Goal: Task Accomplishment & Management: Manage account settings

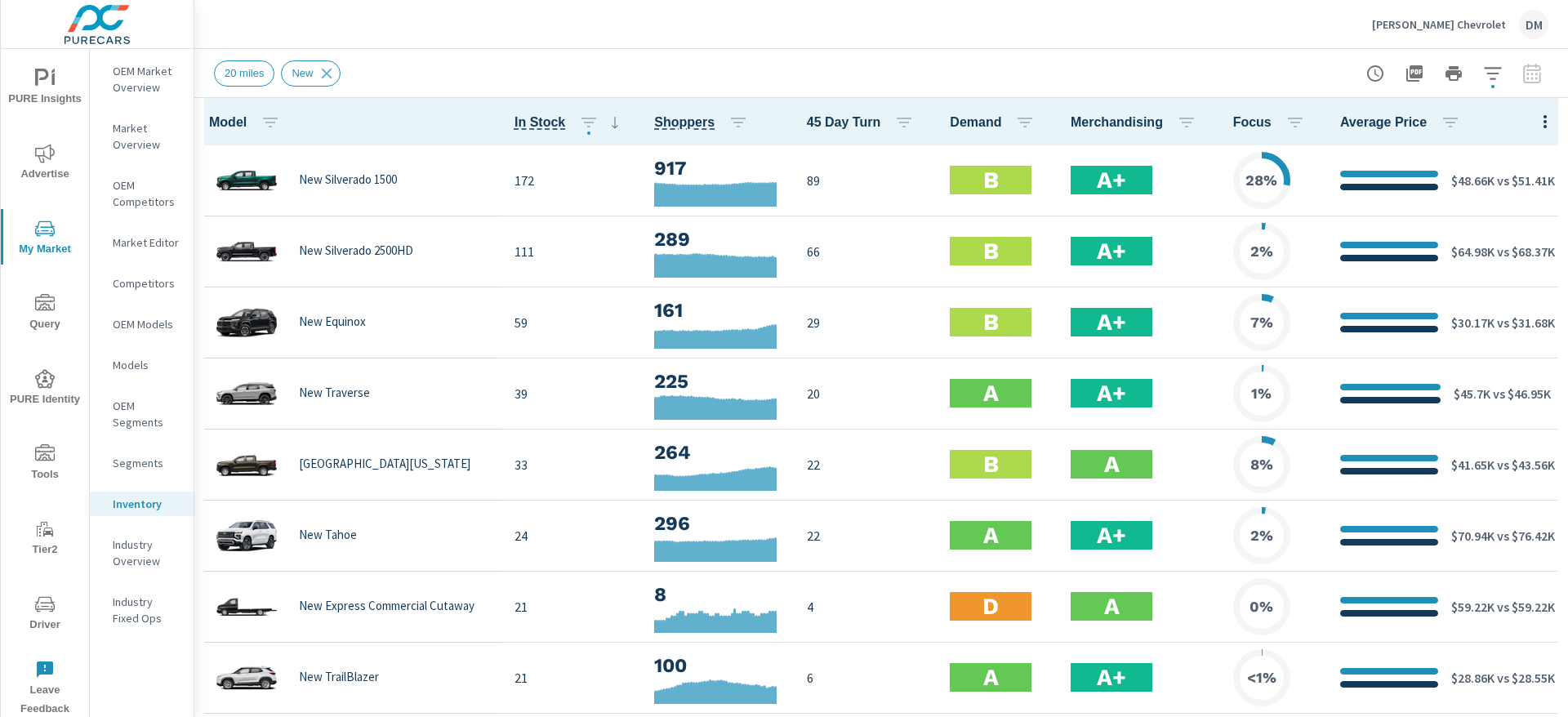
click at [1454, 23] on p "Nimnicht Chevrolet" at bounding box center [1438, 24] width 134 height 15
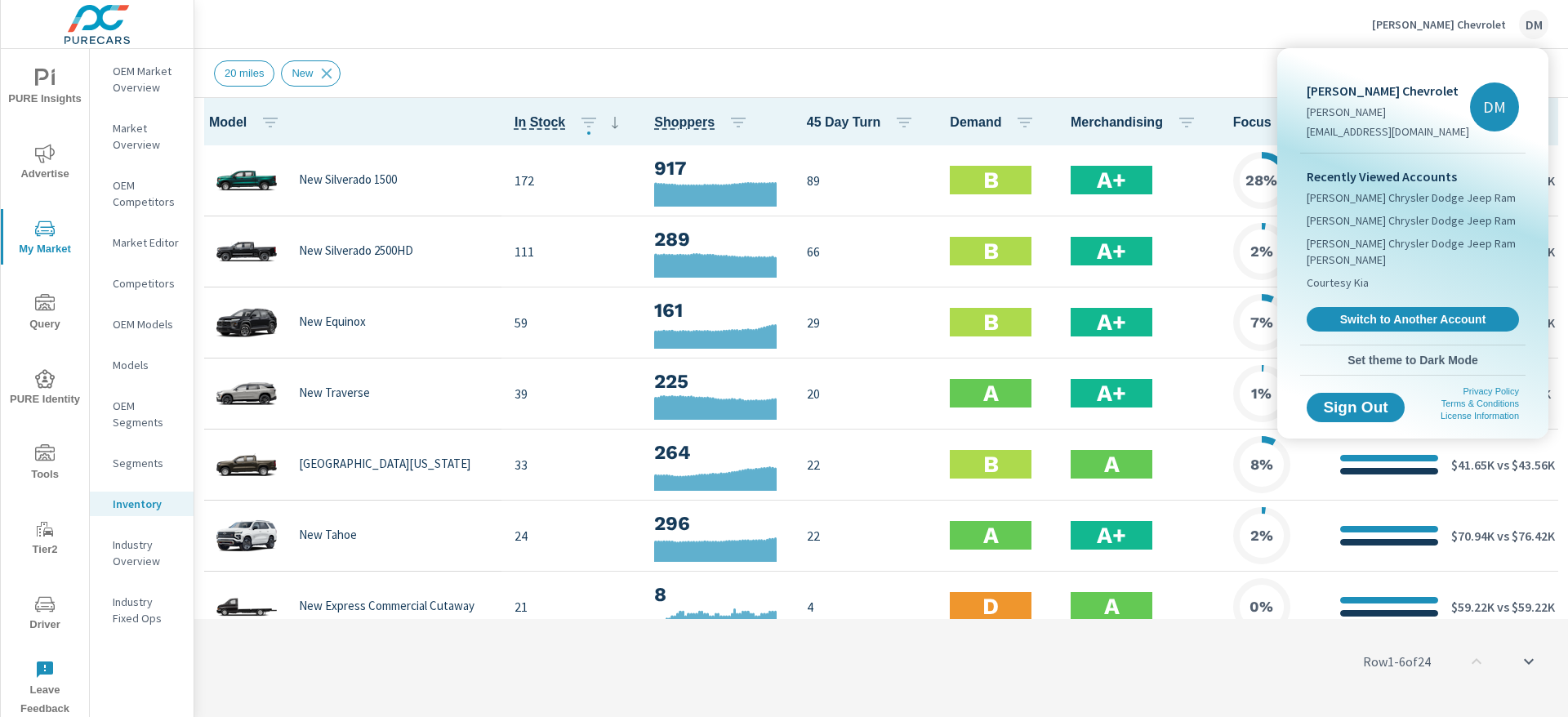
scroll to position [1, 0]
click at [1030, 29] on div at bounding box center [784, 358] width 1568 height 717
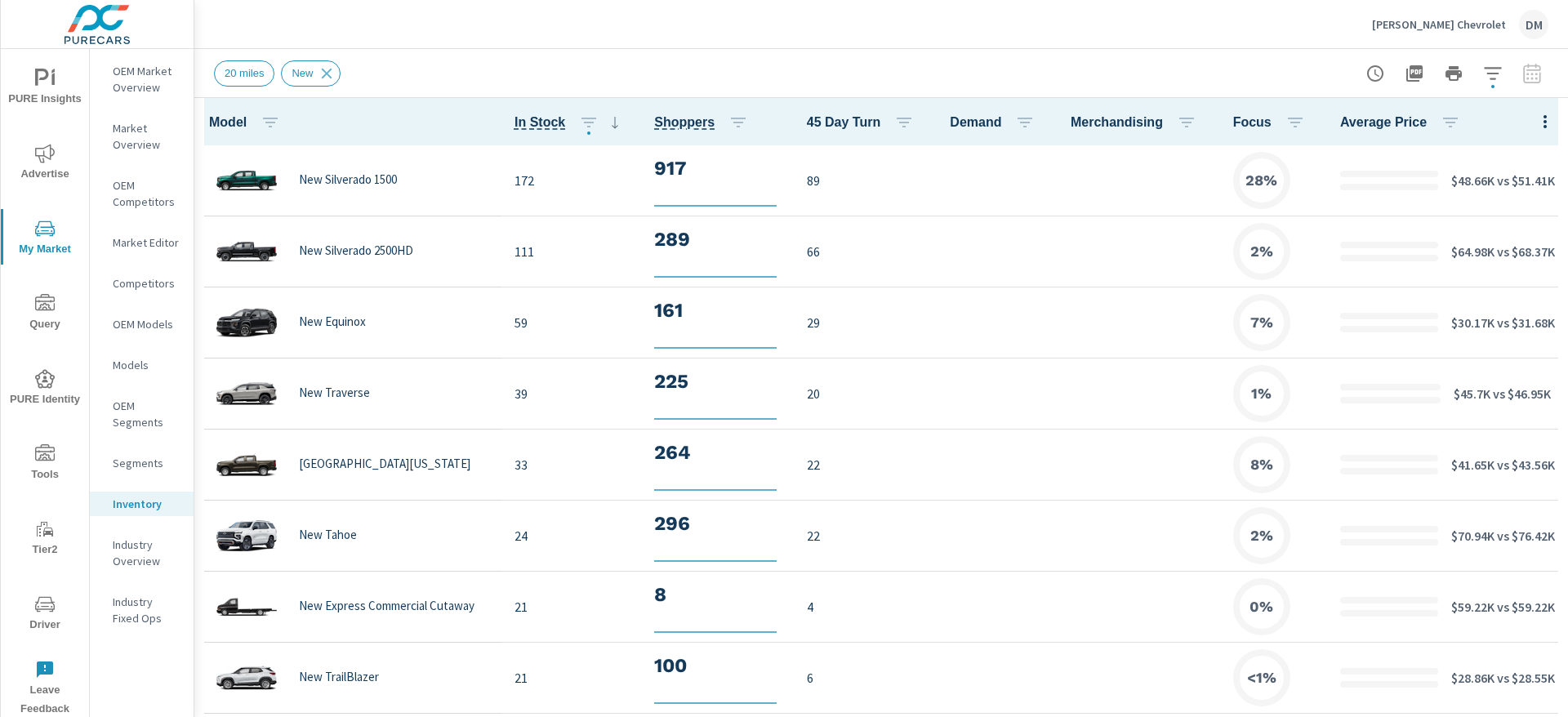
click at [1466, 22] on p "Nimnicht Chevrolet" at bounding box center [1438, 24] width 134 height 15
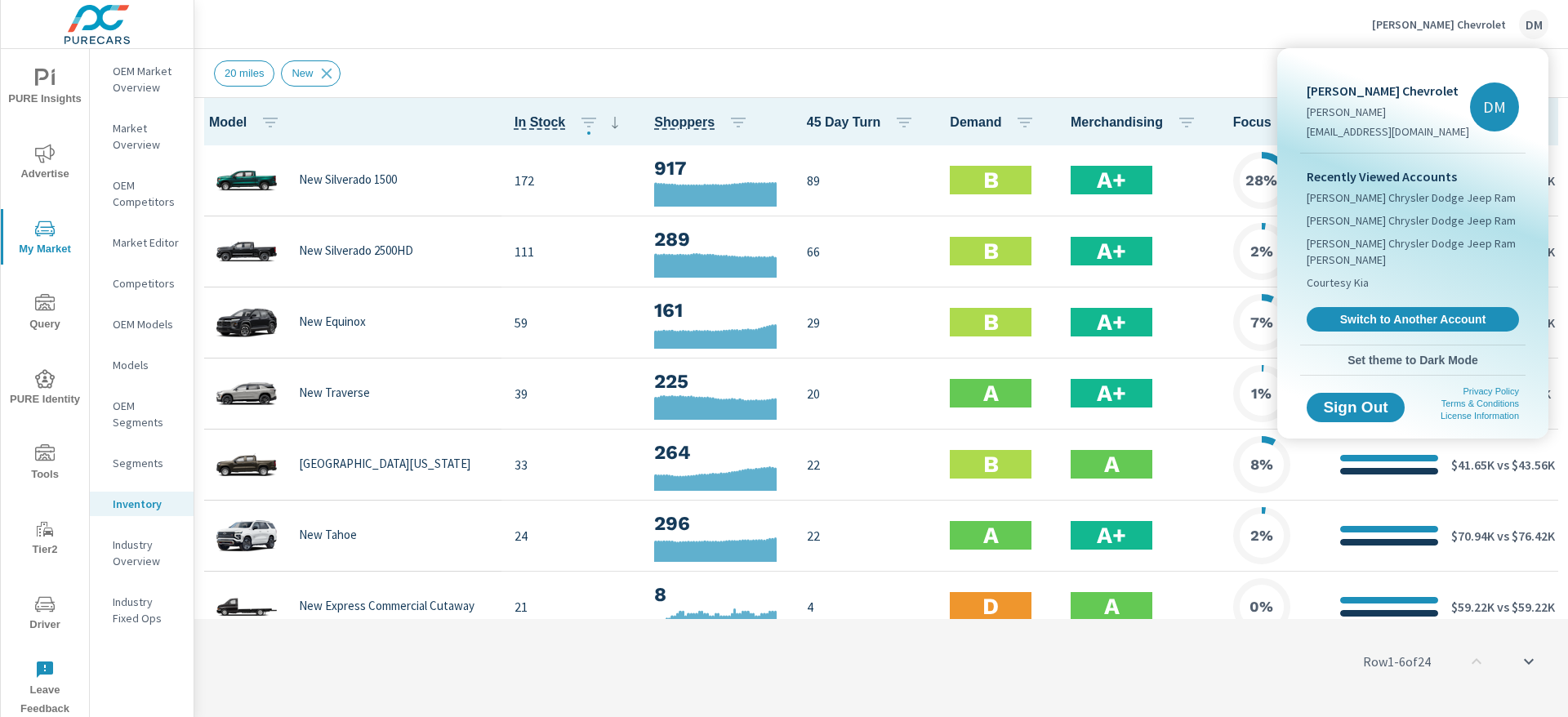
scroll to position [1, 0]
click at [1414, 312] on span "Switch to Another Account" at bounding box center [1412, 319] width 200 height 16
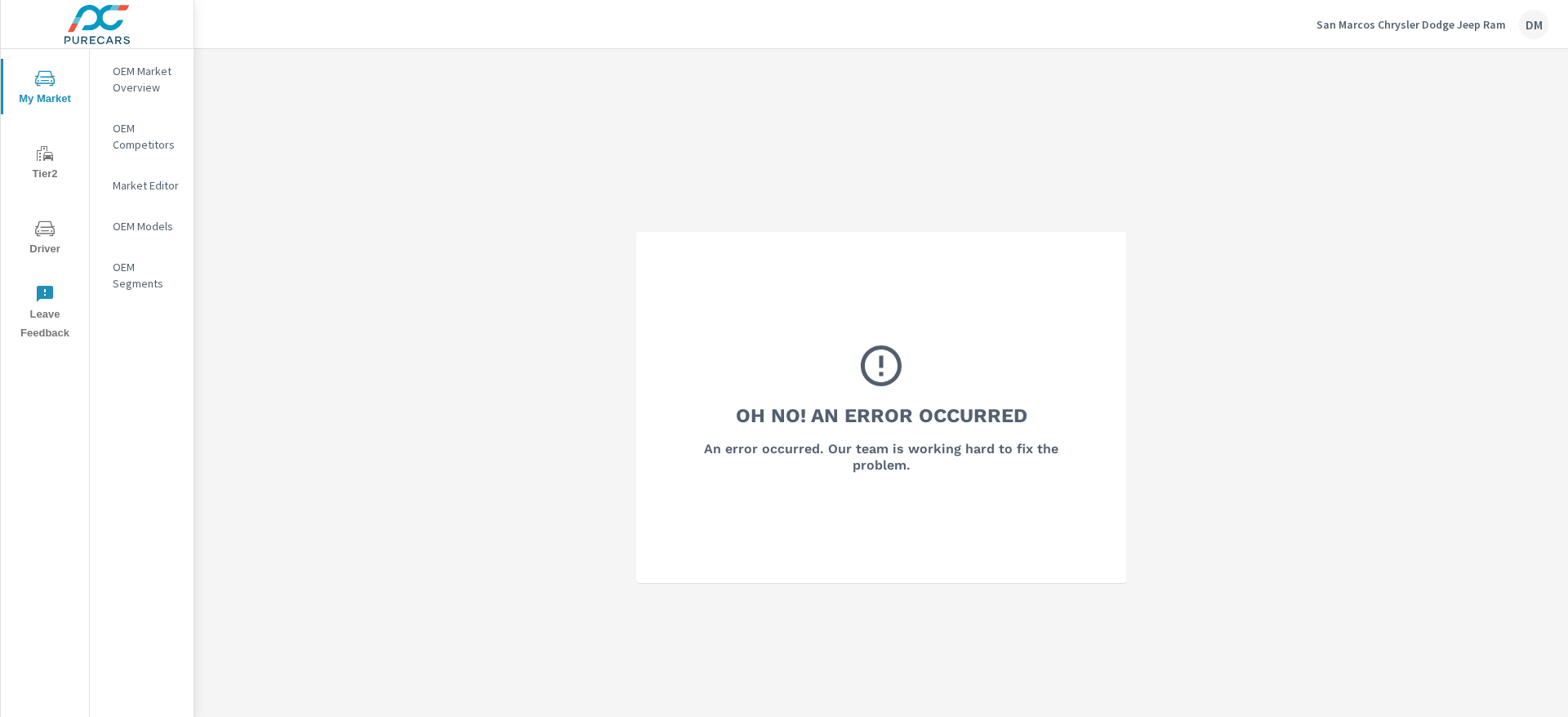
click at [137, 76] on p "OEM Market Overview" at bounding box center [146, 78] width 67 height 32
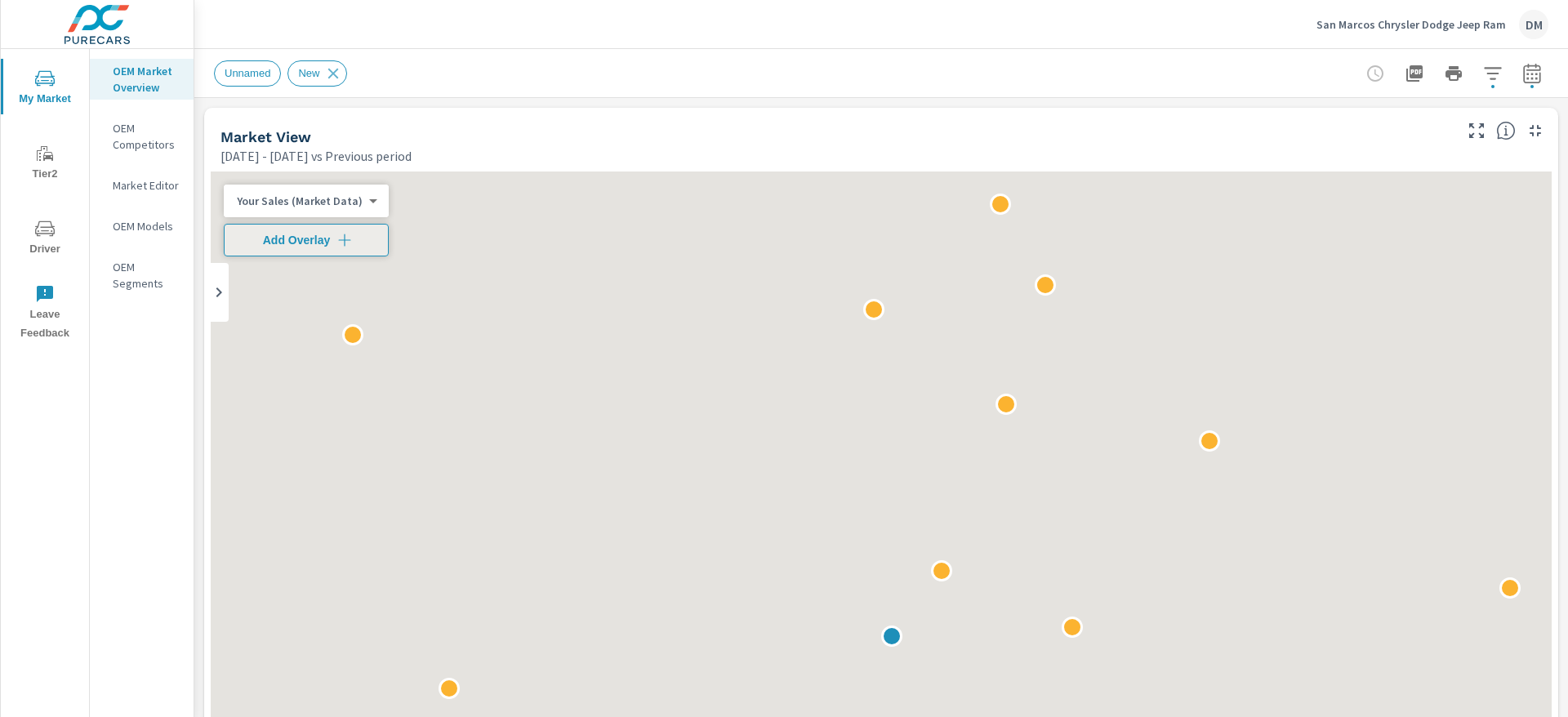
scroll to position [1, 0]
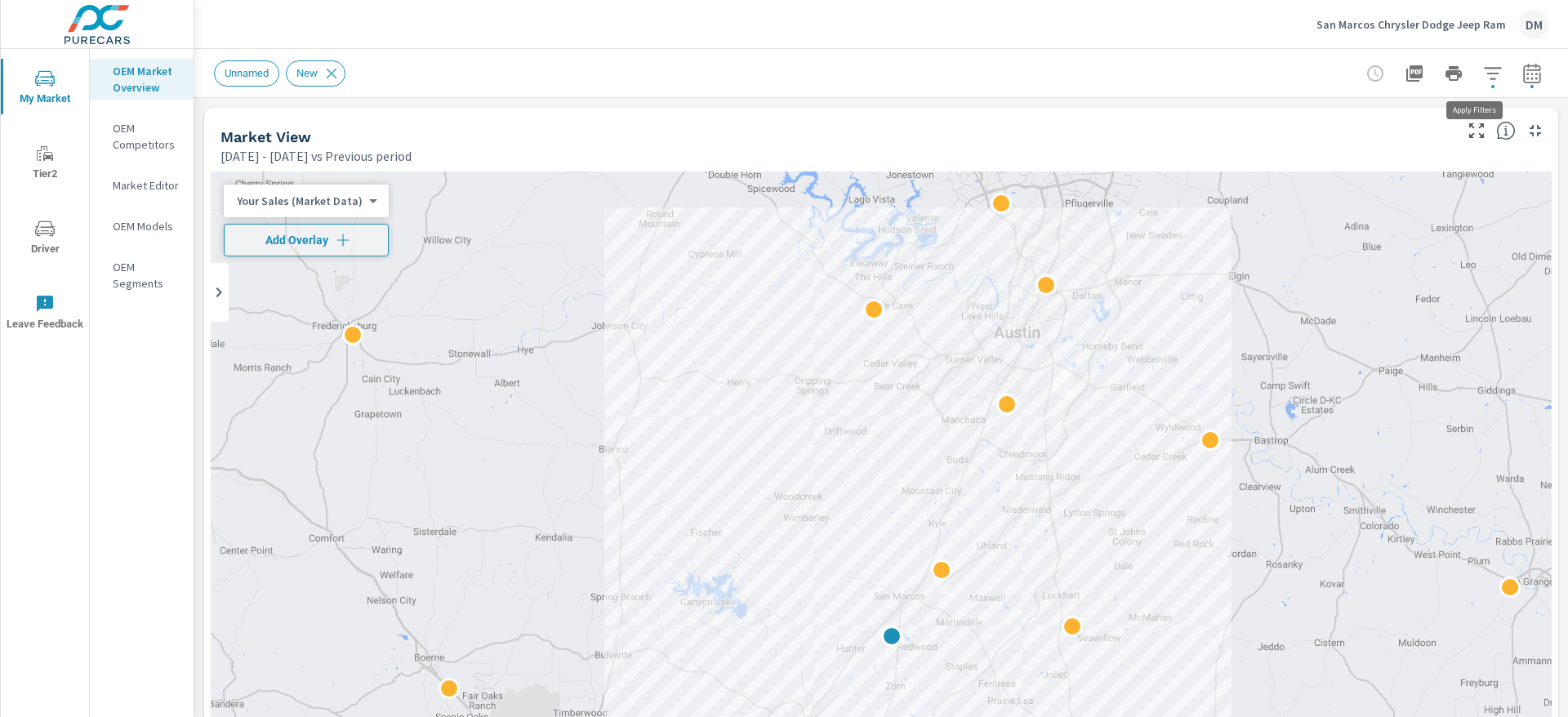
click at [1483, 73] on icon "button" at bounding box center [1493, 73] width 20 height 20
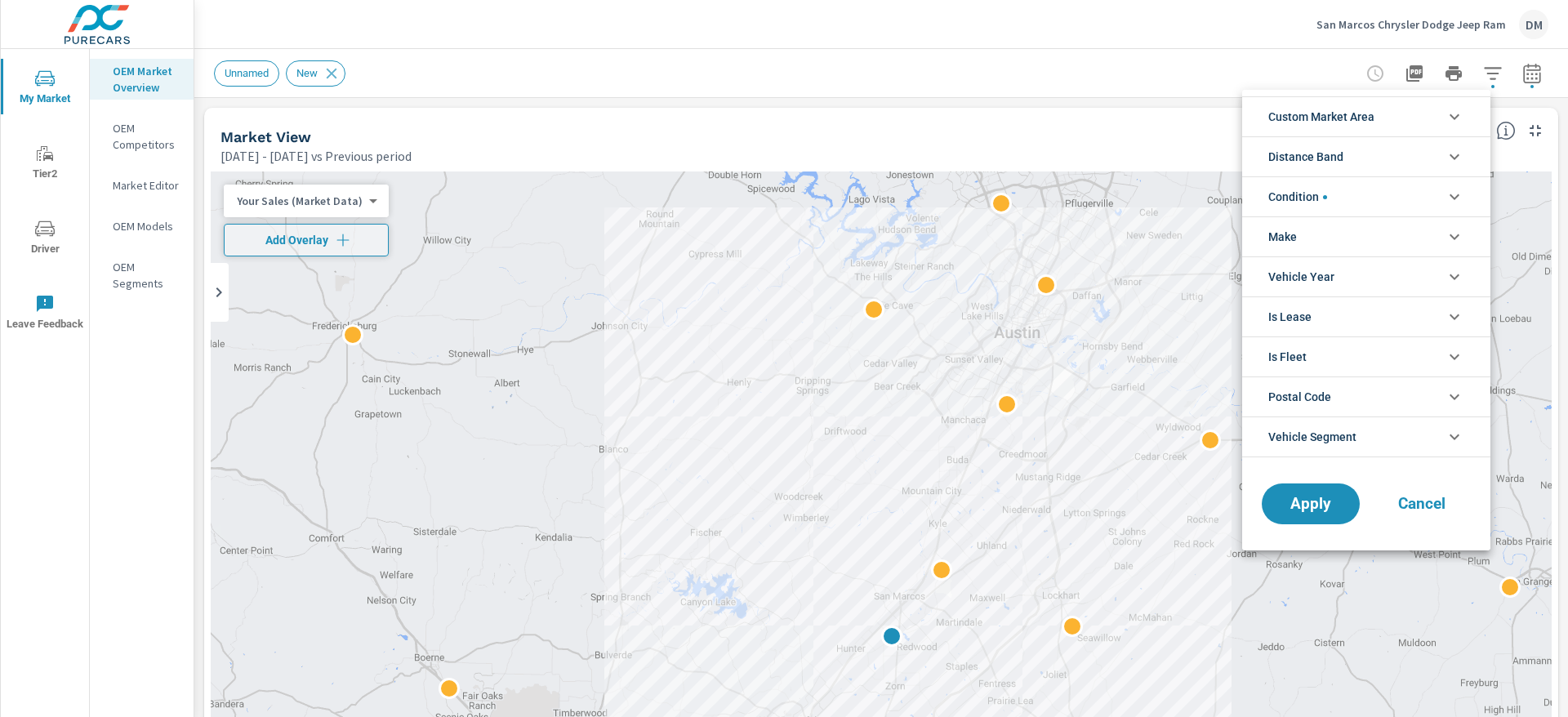
click at [1433, 106] on li "Custom Market Area" at bounding box center [1366, 116] width 248 height 40
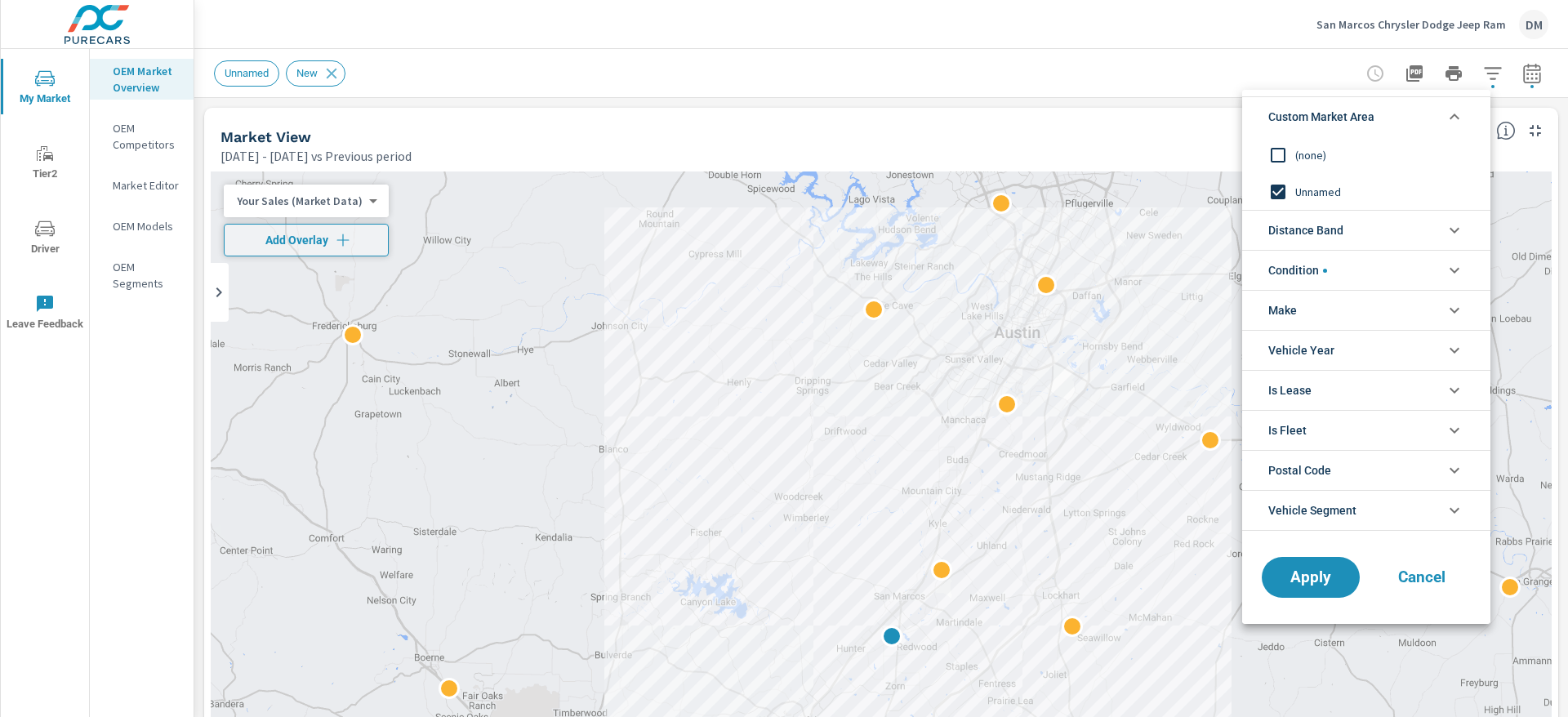
click at [1277, 151] on input "filter options" at bounding box center [1277, 154] width 34 height 34
click at [1394, 222] on li "Distance Band" at bounding box center [1366, 230] width 248 height 40
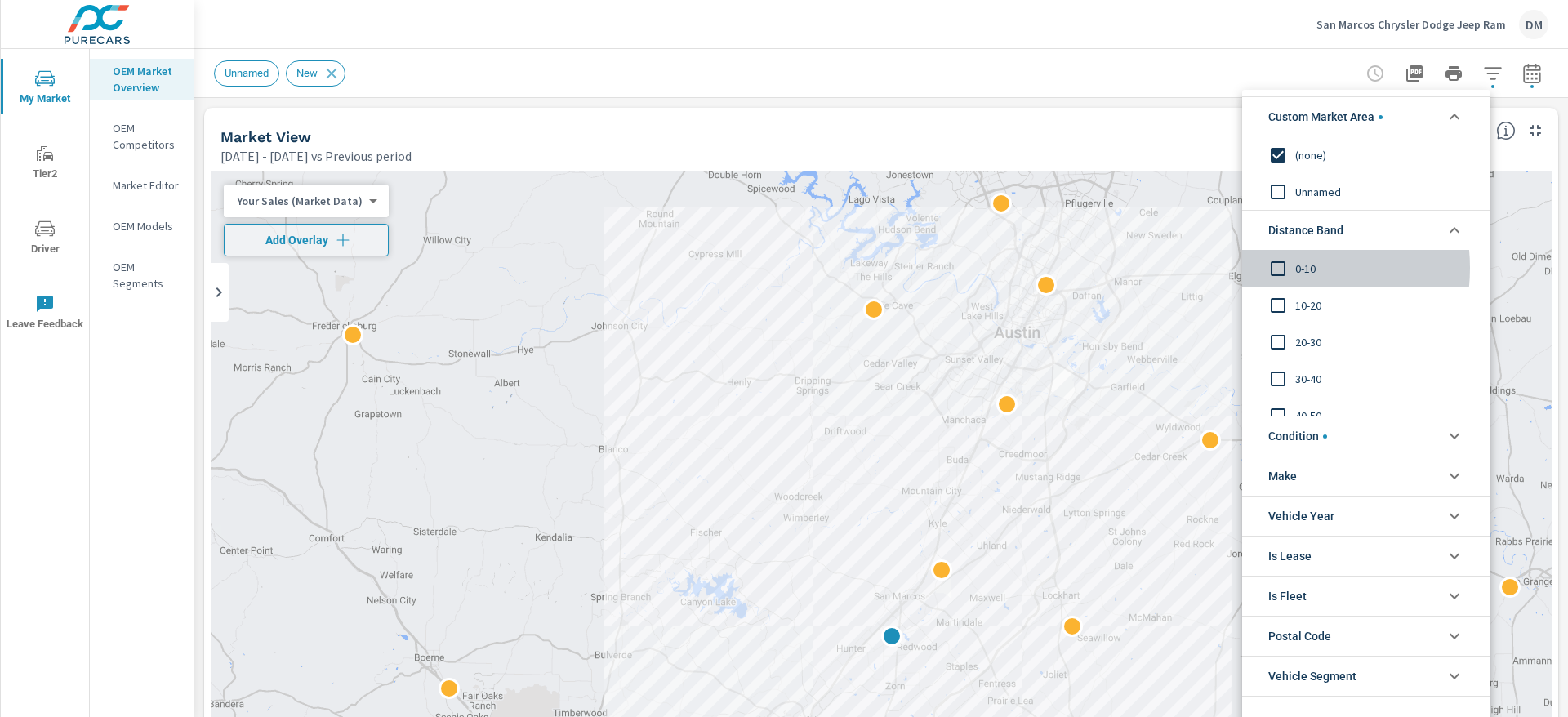
click at [1276, 268] on input "filter options" at bounding box center [1277, 268] width 34 height 34
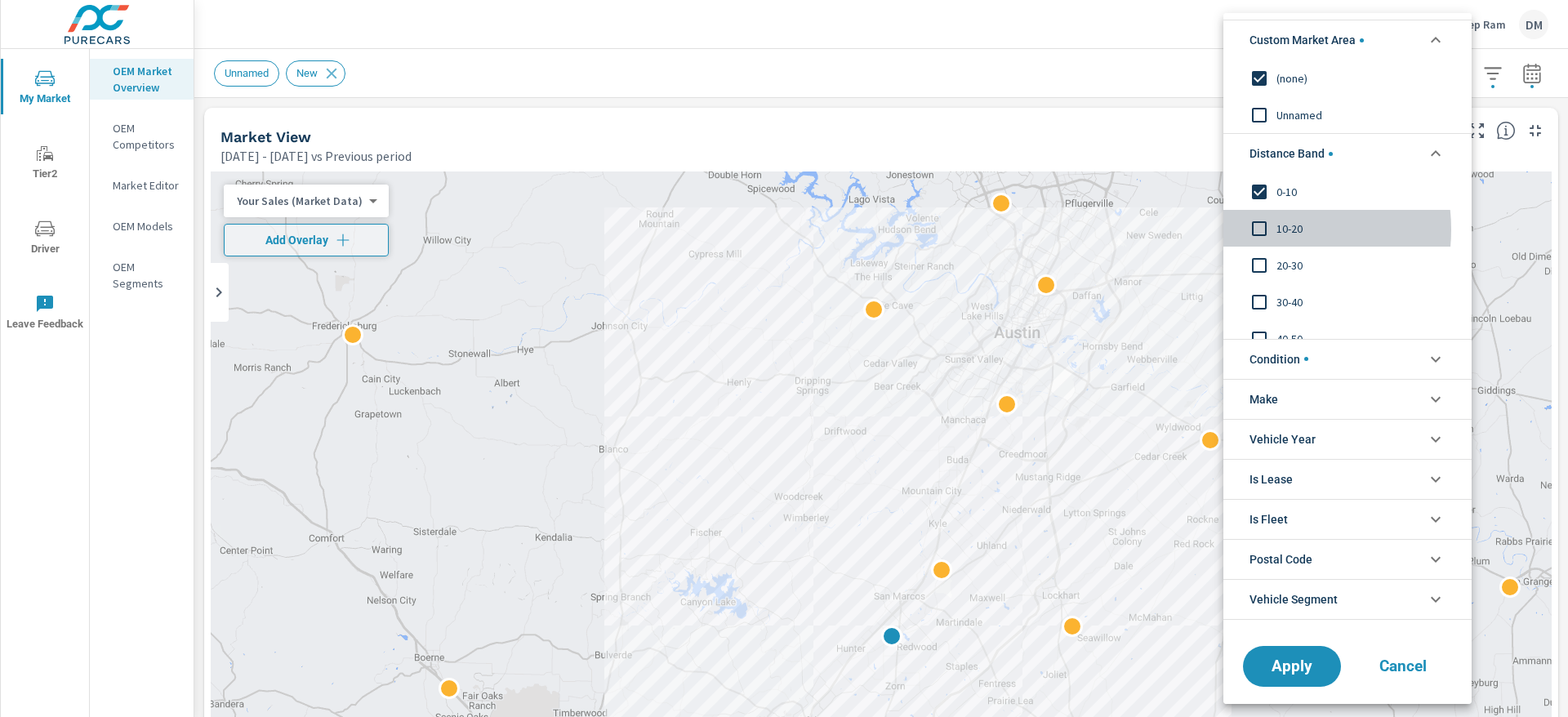
click at [1261, 230] on input "filter options" at bounding box center [1258, 228] width 34 height 34
click at [1261, 263] on input "filter options" at bounding box center [1258, 265] width 34 height 34
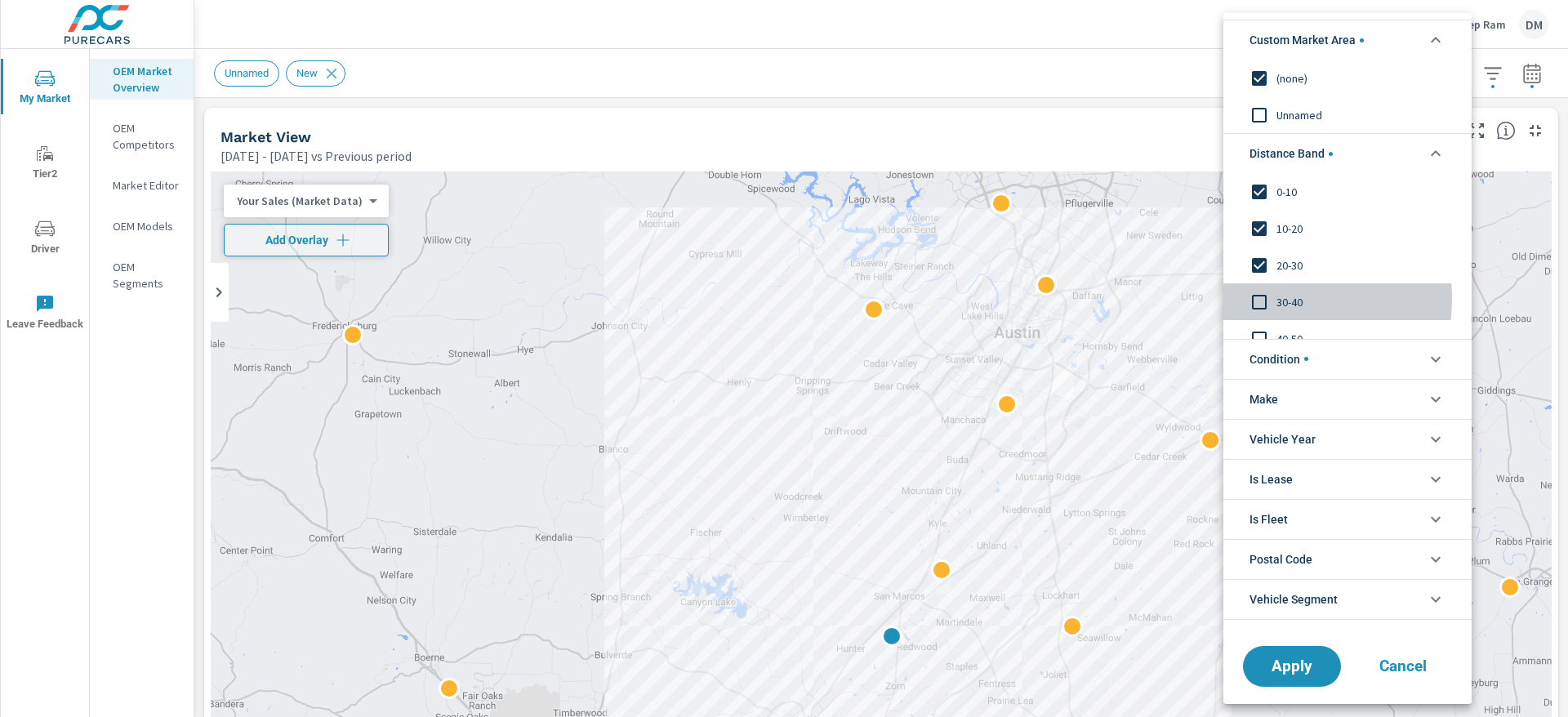
click at [1263, 299] on input "filter options" at bounding box center [1258, 302] width 34 height 34
click at [1400, 361] on li "Condition" at bounding box center [1347, 358] width 248 height 40
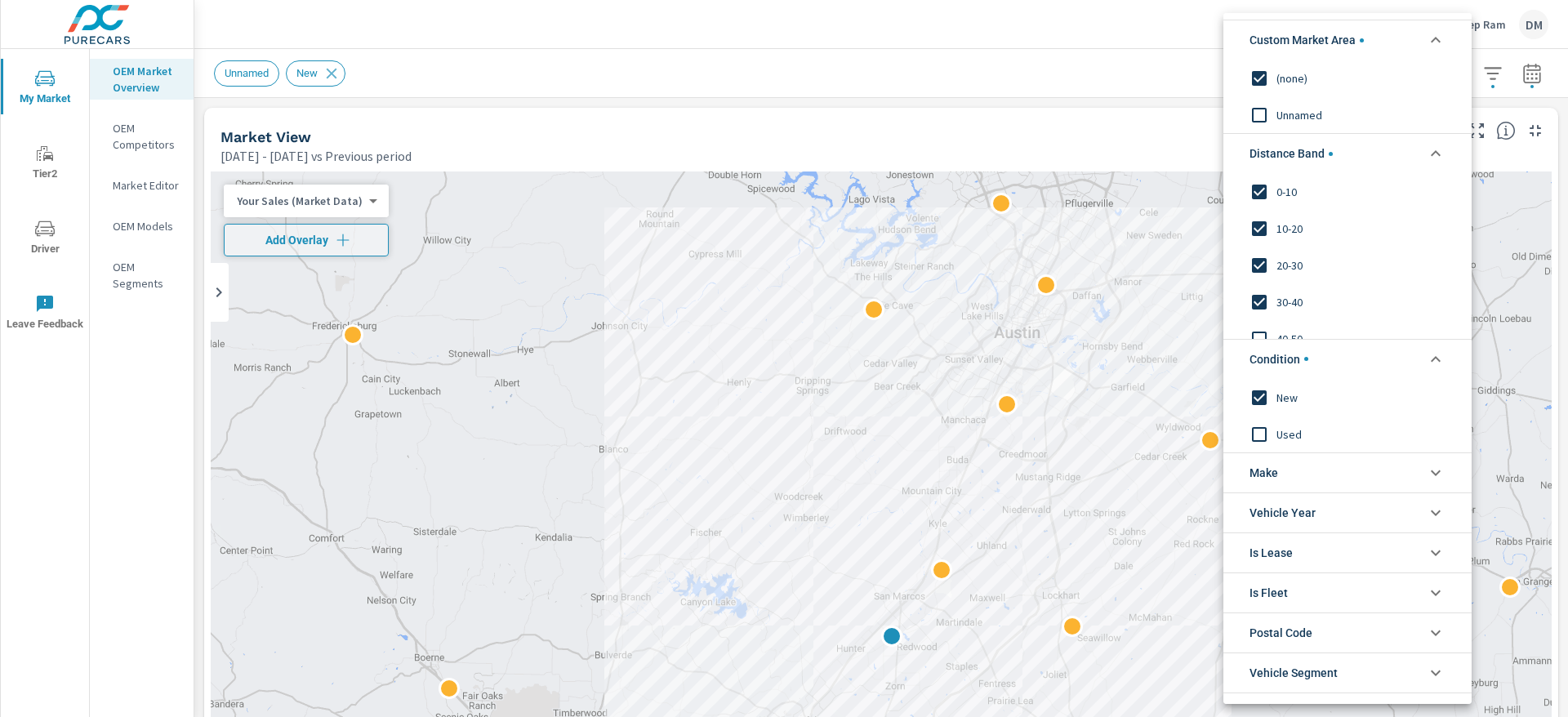
click at [1324, 465] on li "Make" at bounding box center [1347, 472] width 248 height 40
click at [1256, 510] on input "filter options" at bounding box center [1258, 510] width 34 height 34
click at [1260, 545] on input "filter options" at bounding box center [1258, 546] width 34 height 34
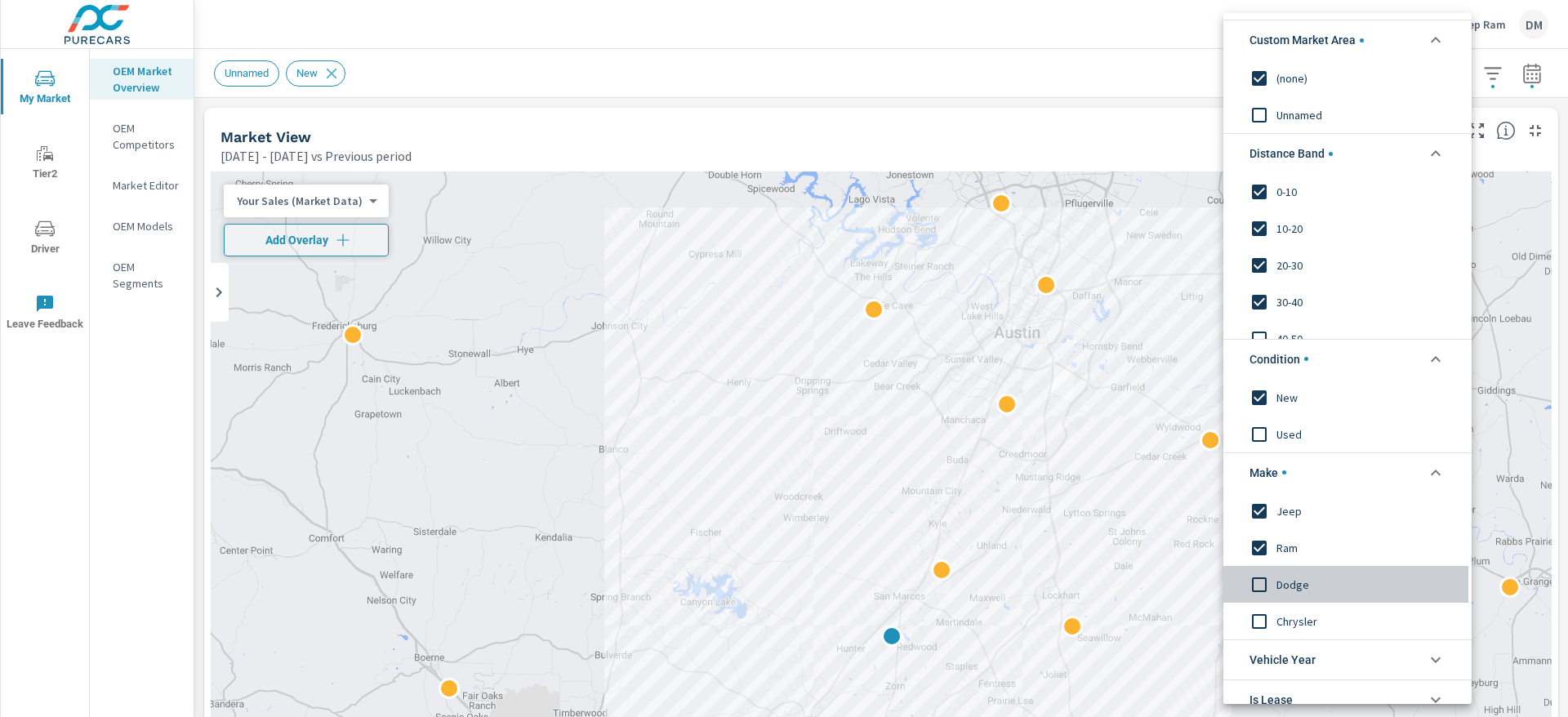
click at [1258, 578] on input "filter options" at bounding box center [1258, 583] width 34 height 34
click at [1258, 618] on input "filter options" at bounding box center [1258, 620] width 34 height 34
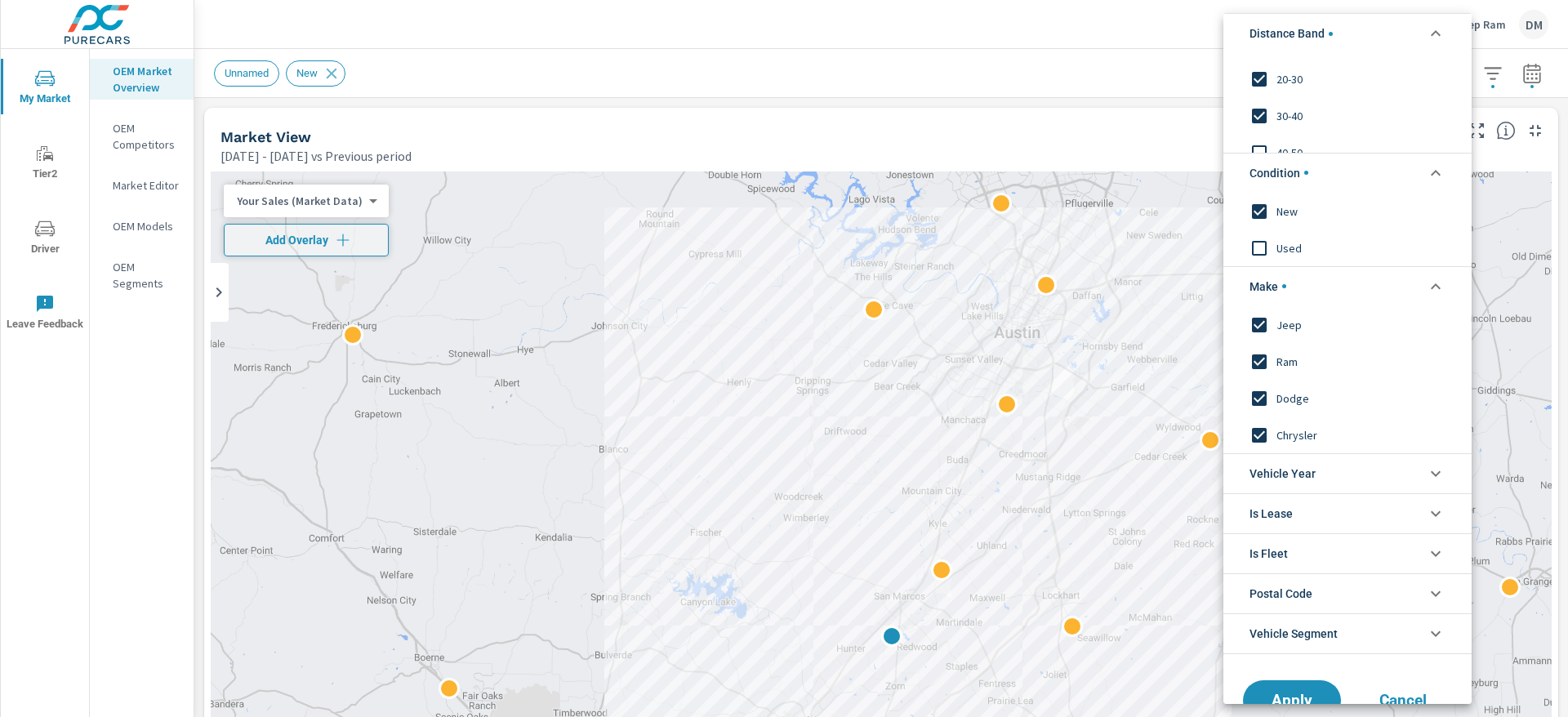
scroll to position [230, 0]
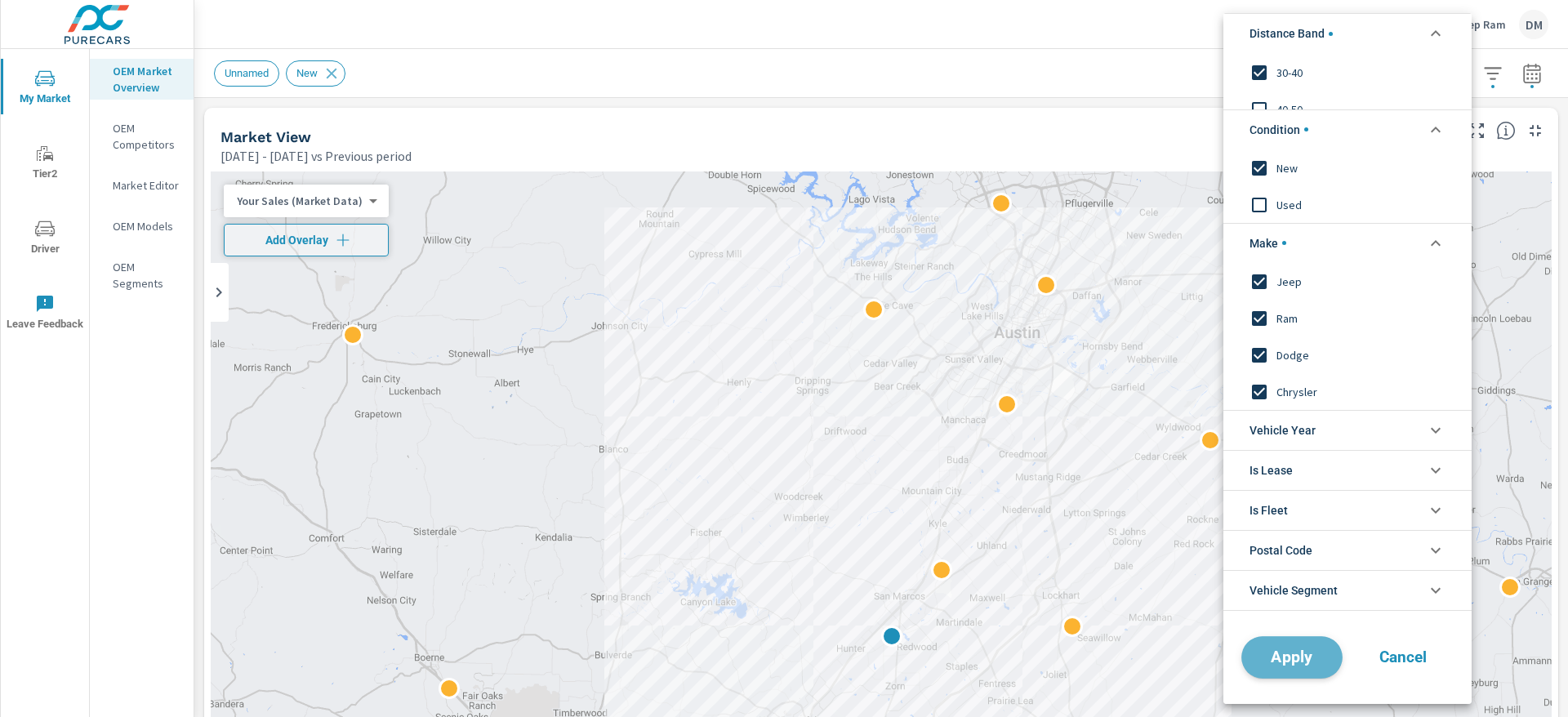
click at [1283, 664] on span "Apply" at bounding box center [1292, 656] width 67 height 16
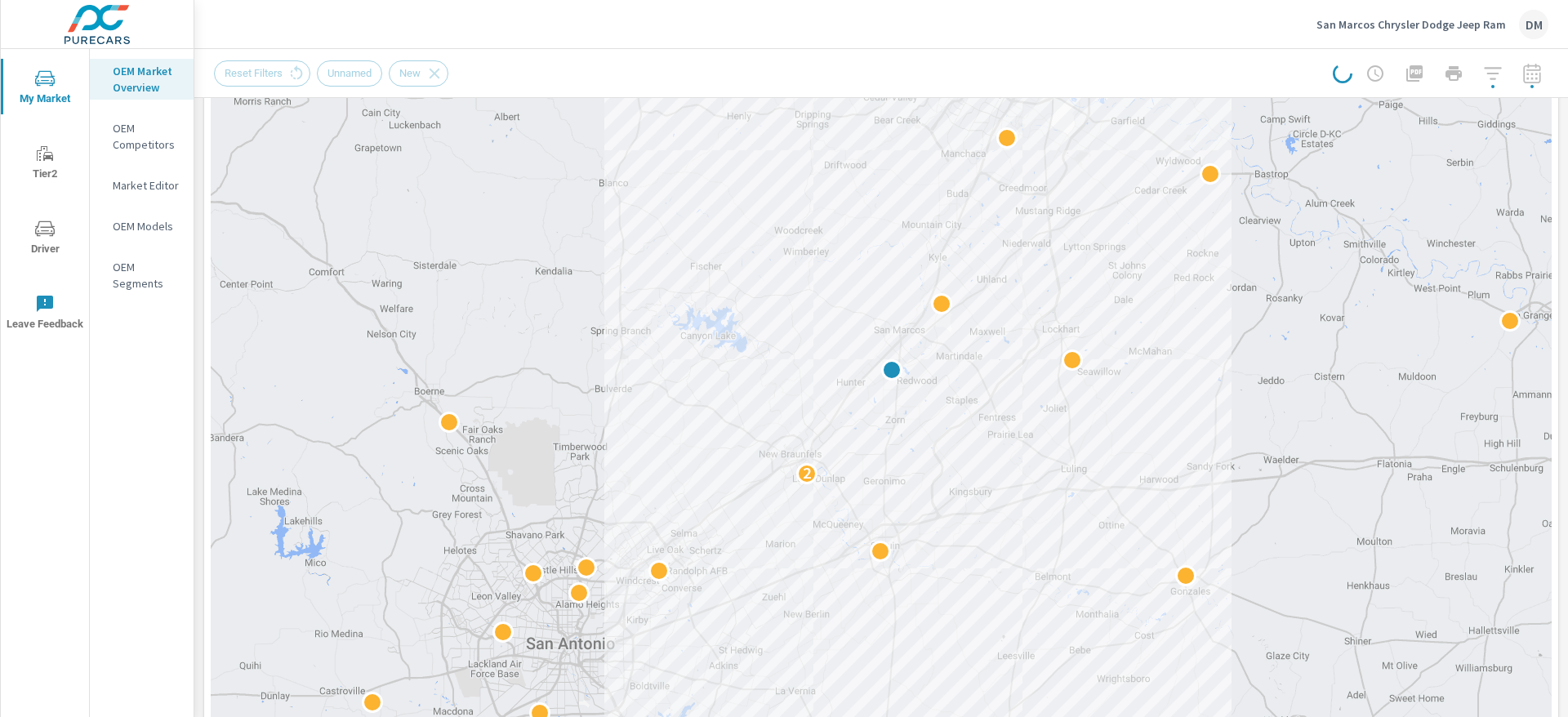
scroll to position [274, 0]
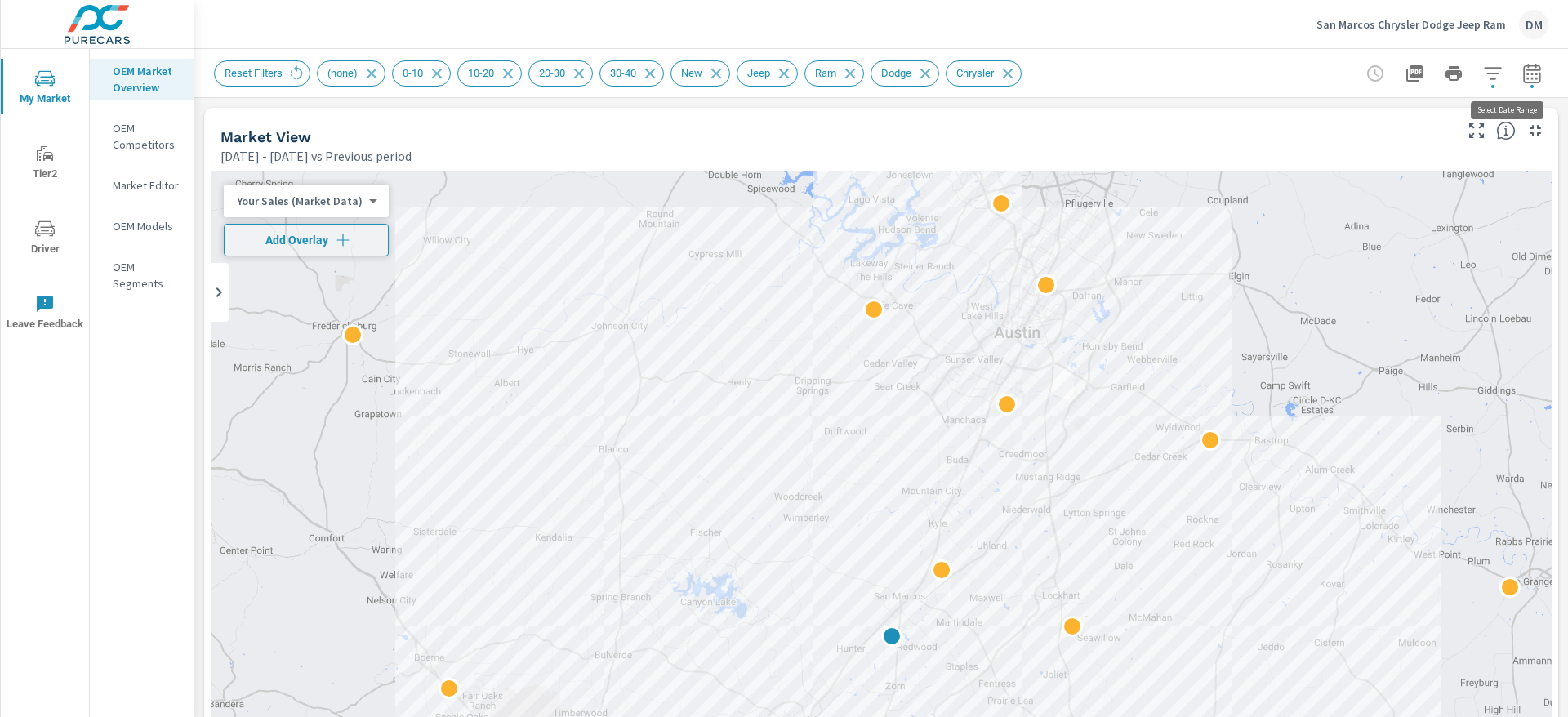
click at [1523, 69] on icon "button" at bounding box center [1532, 72] width 18 height 20
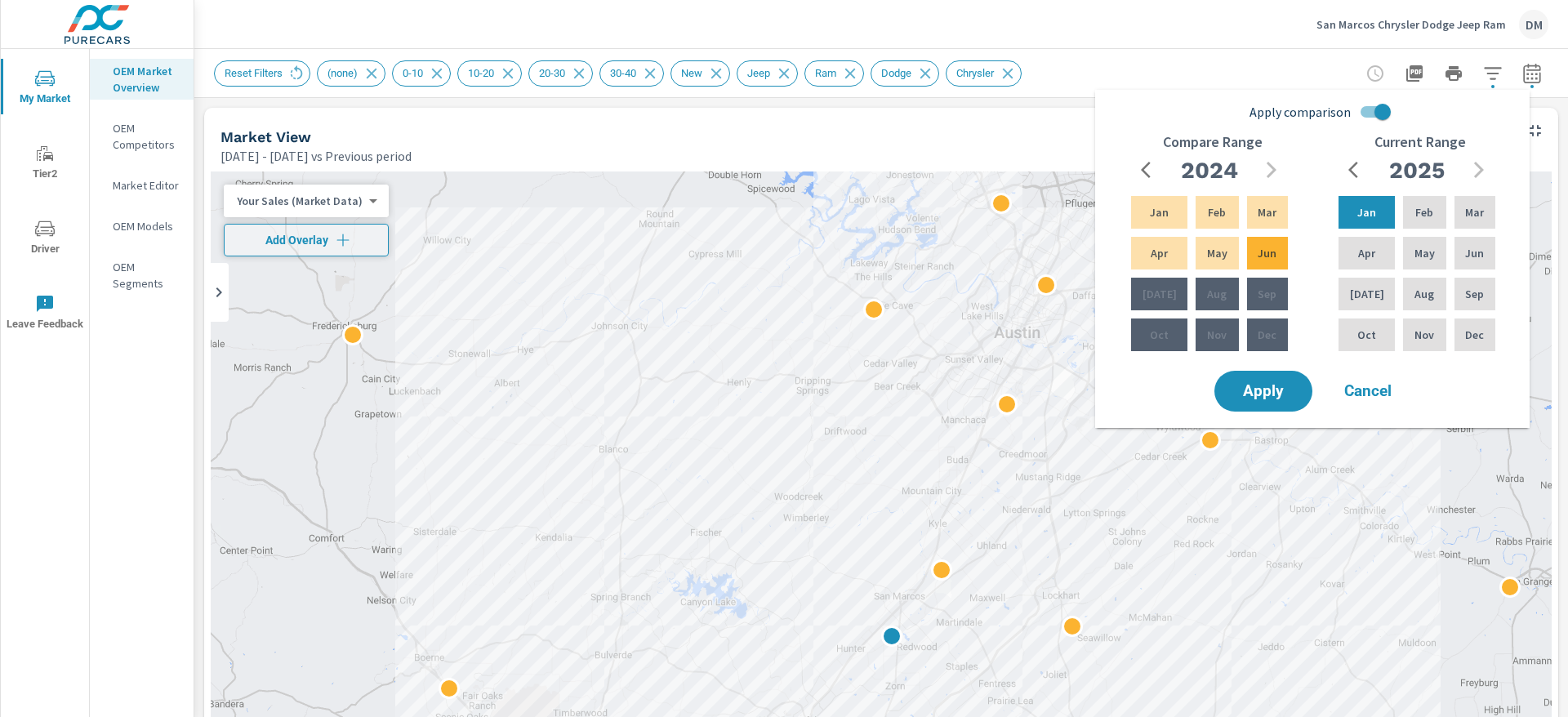
click at [1365, 110] on input "Apply comparison" at bounding box center [1381, 112] width 93 height 31
checkbox input "false"
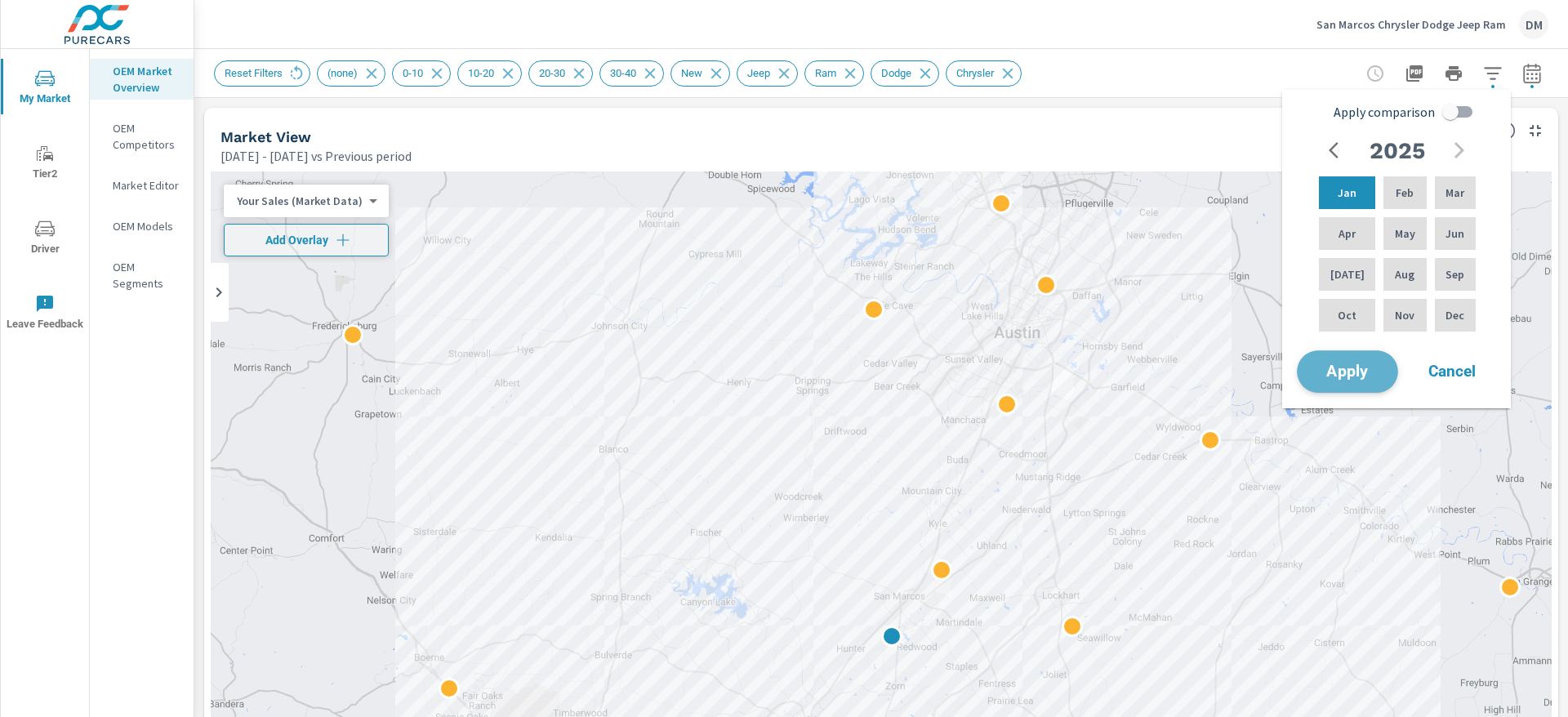
click at [1328, 365] on span "Apply" at bounding box center [1347, 372] width 67 height 16
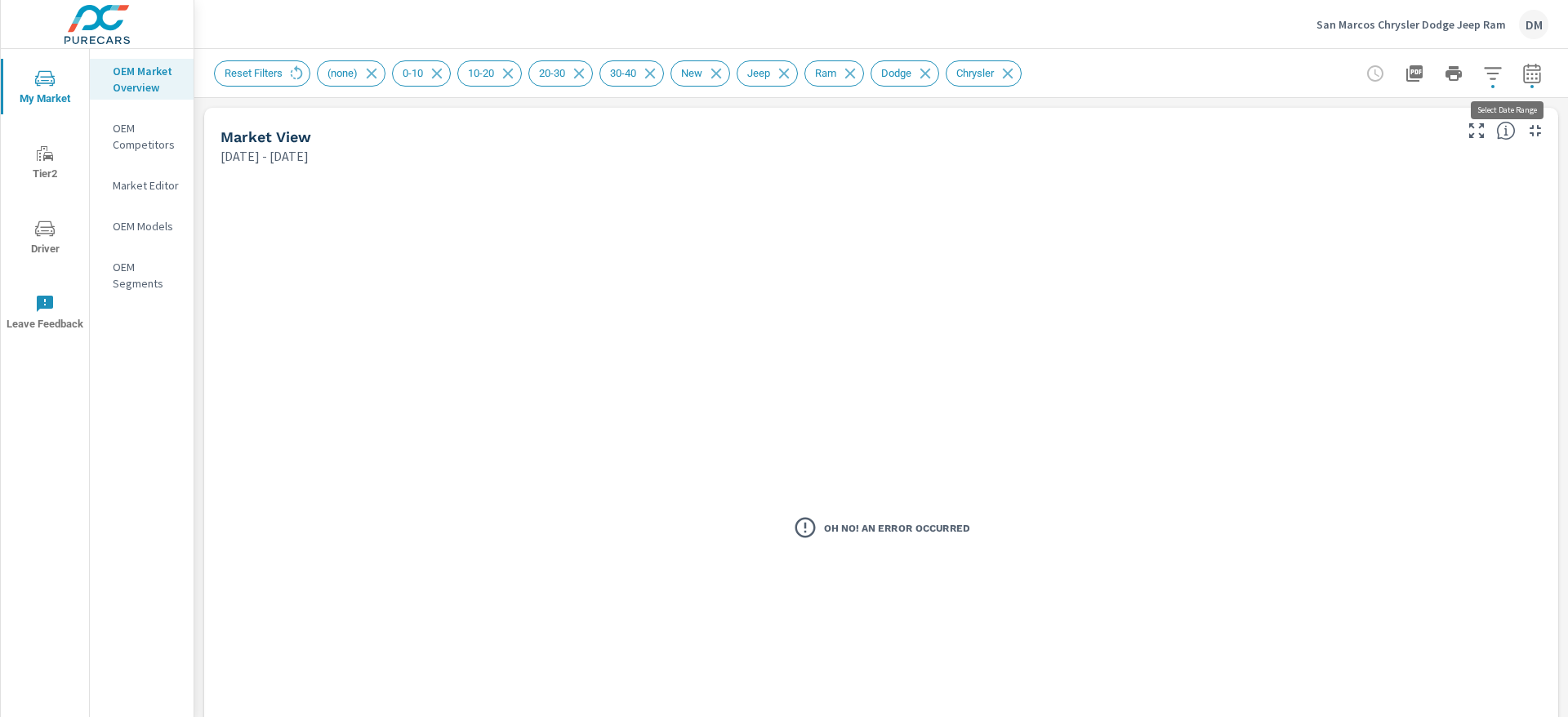
click at [1523, 65] on icon "button" at bounding box center [1532, 72] width 18 height 20
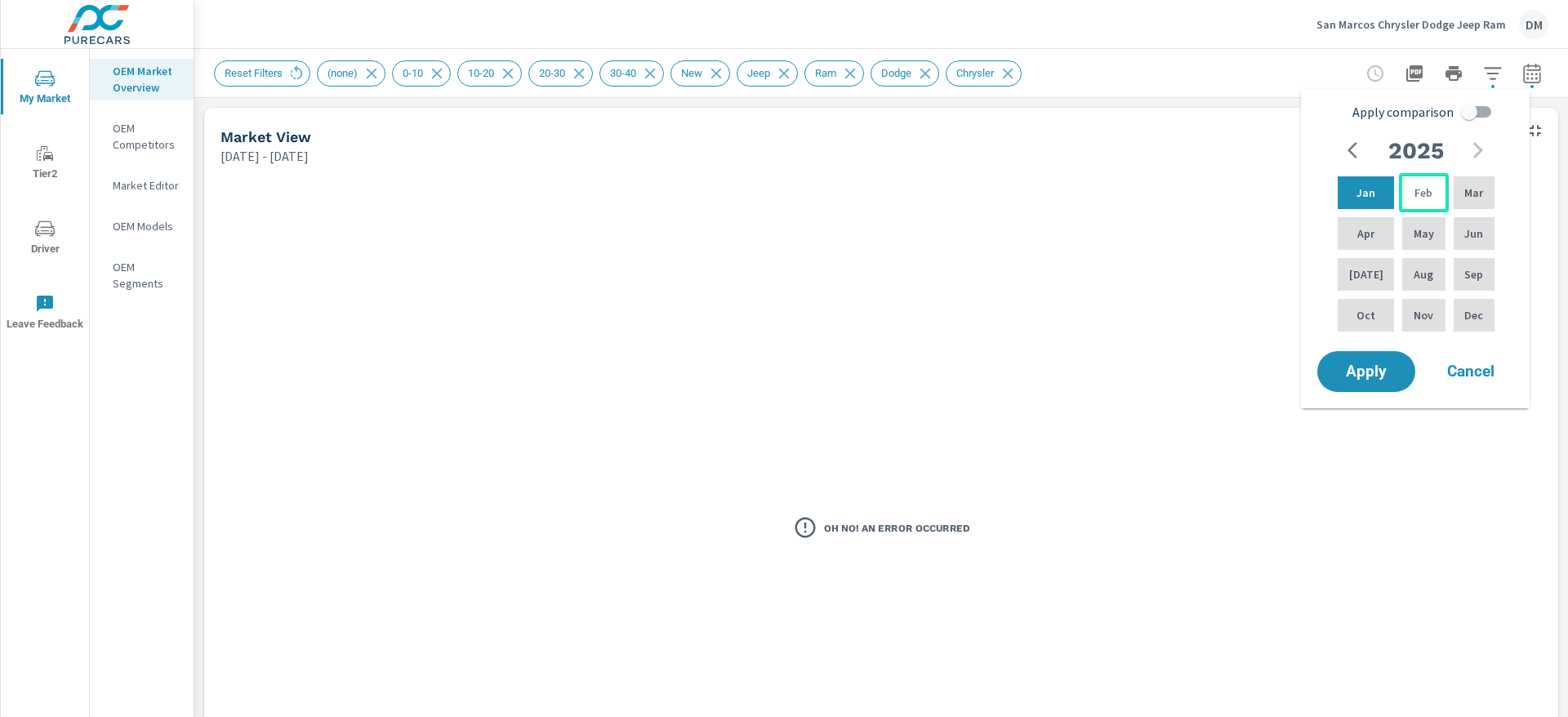
click at [1415, 192] on p "Feb" at bounding box center [1423, 192] width 18 height 17
click at [1356, 196] on p "Jan" at bounding box center [1365, 192] width 19 height 17
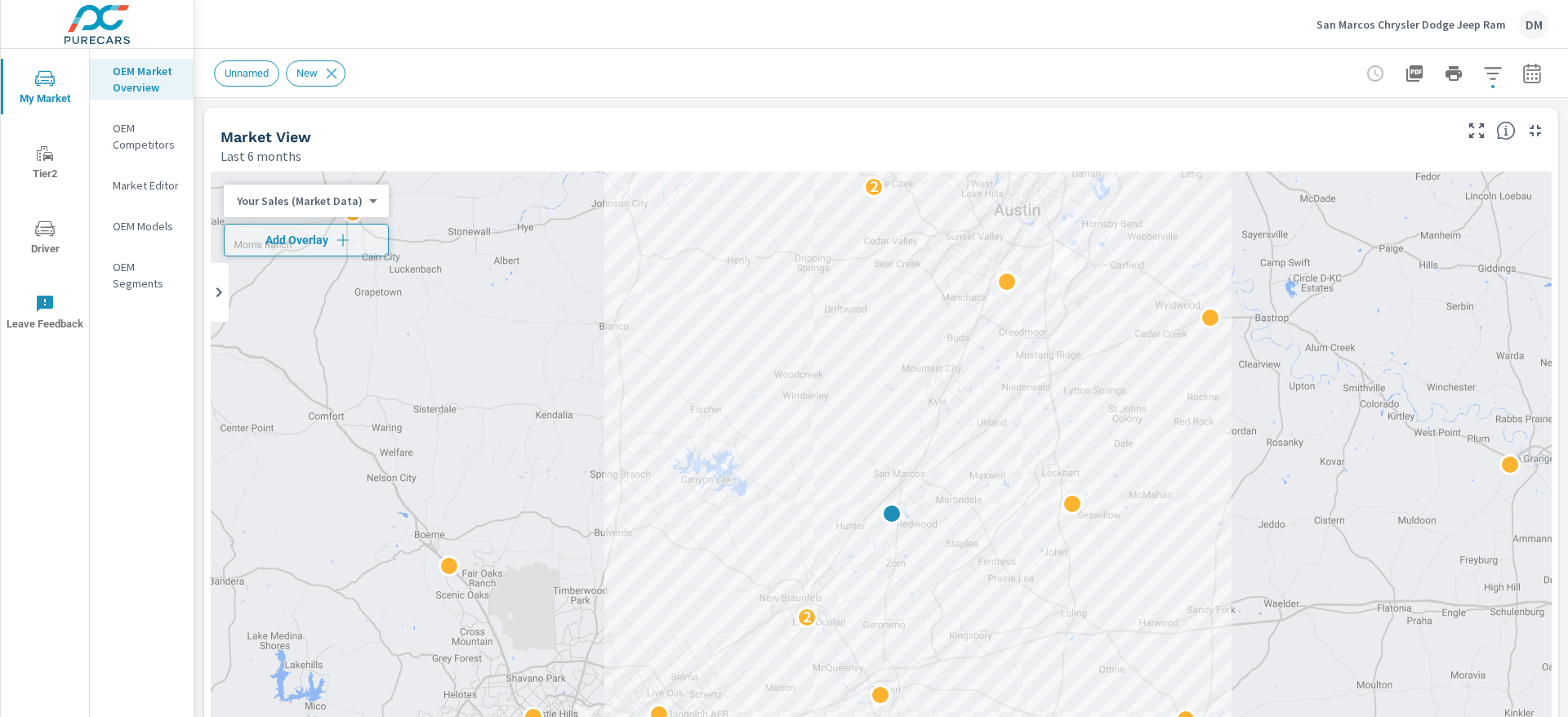
scroll to position [1, 0]
click at [1044, 77] on icon "button" at bounding box center [1493, 73] width 20 height 20
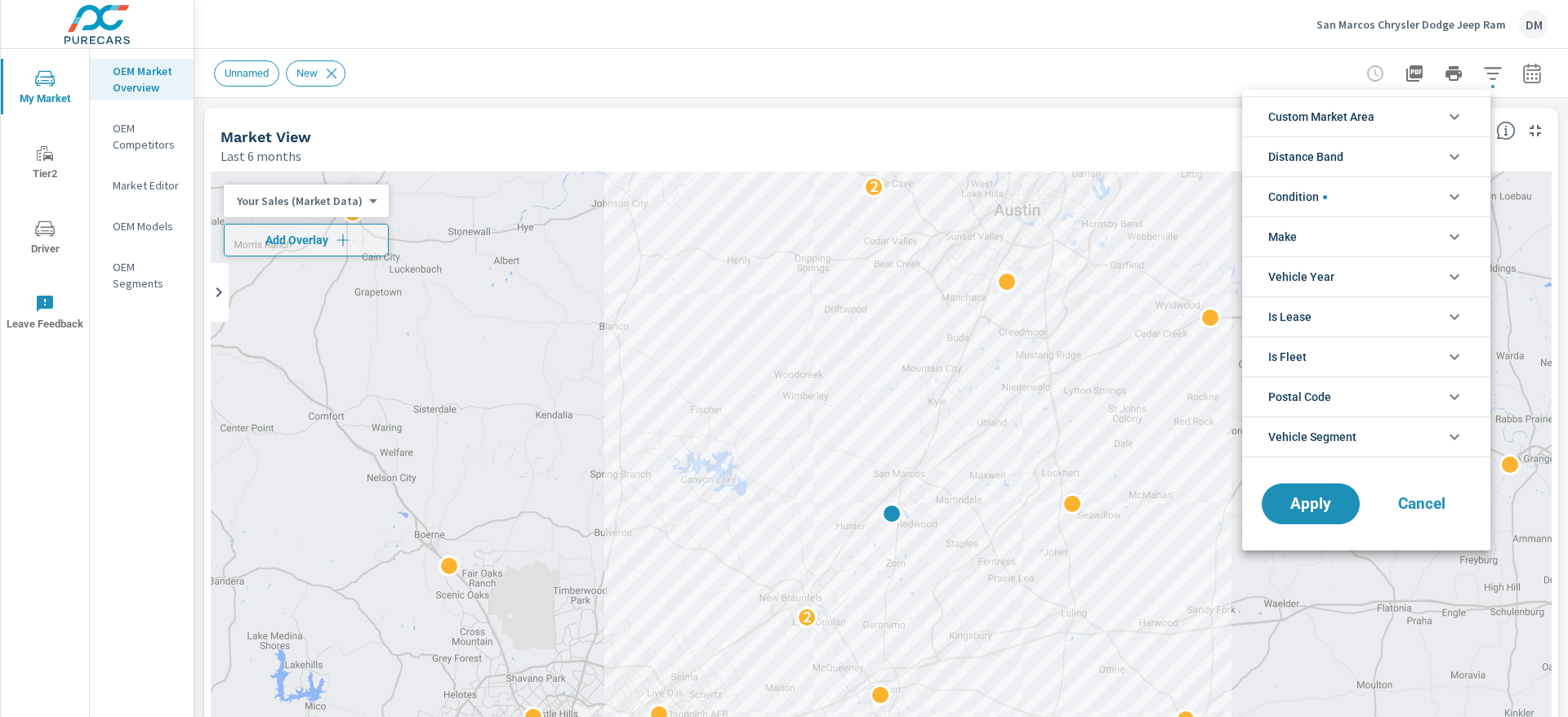
click at [1044, 116] on icon "filter options" at bounding box center [1454, 117] width 10 height 6
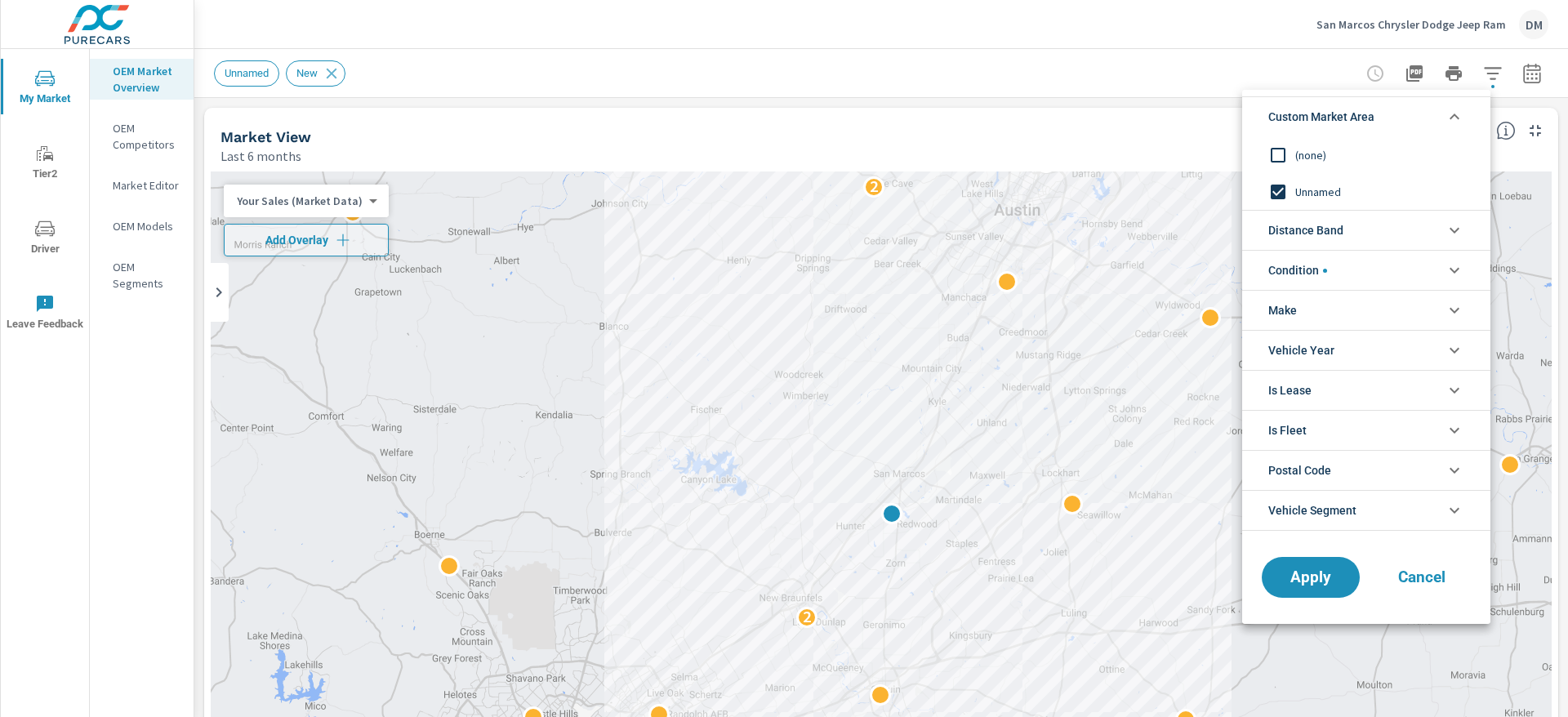
click at [1044, 155] on input "filter options" at bounding box center [1277, 154] width 34 height 34
click at [1044, 221] on span "Distance Band" at bounding box center [1305, 231] width 75 height 39
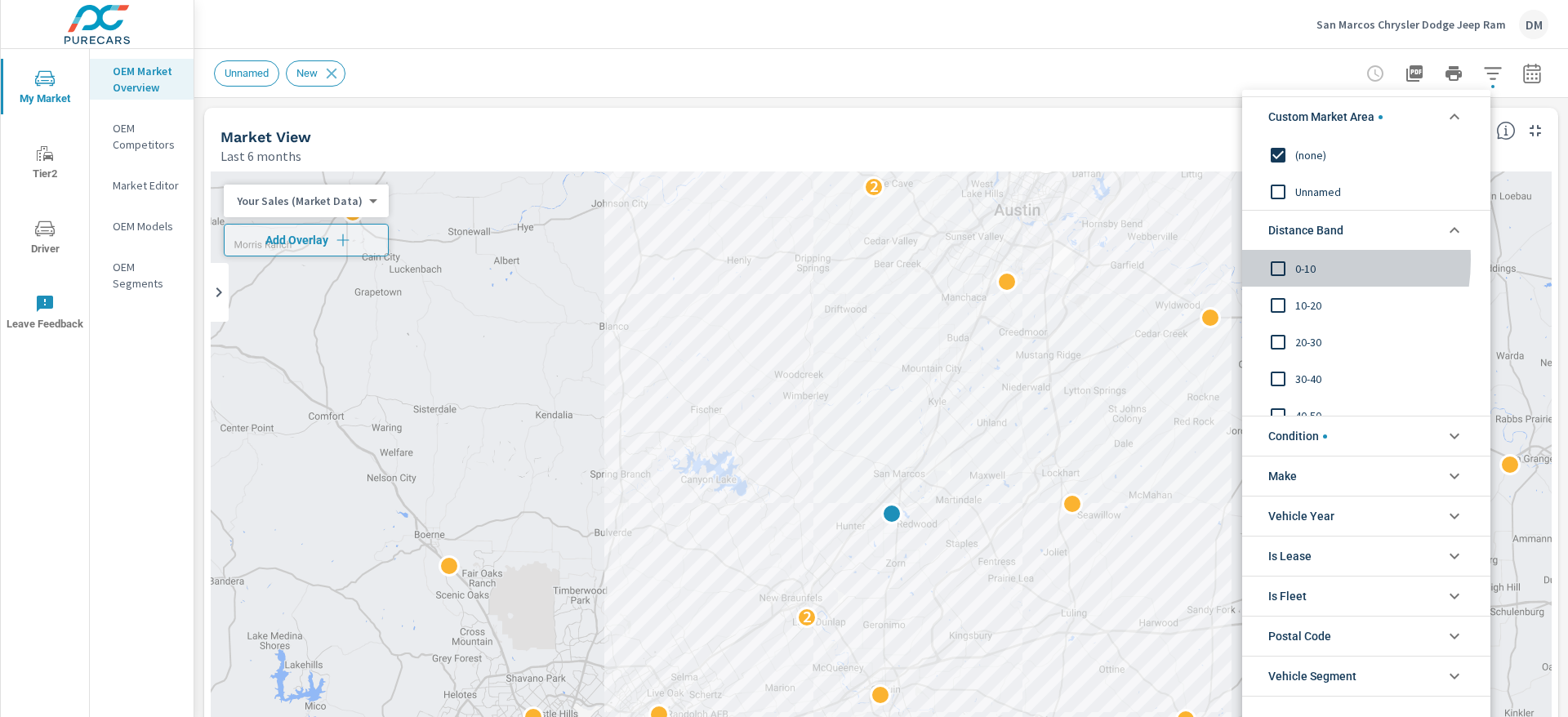
click at [1044, 260] on input "filter options" at bounding box center [1277, 268] width 34 height 34
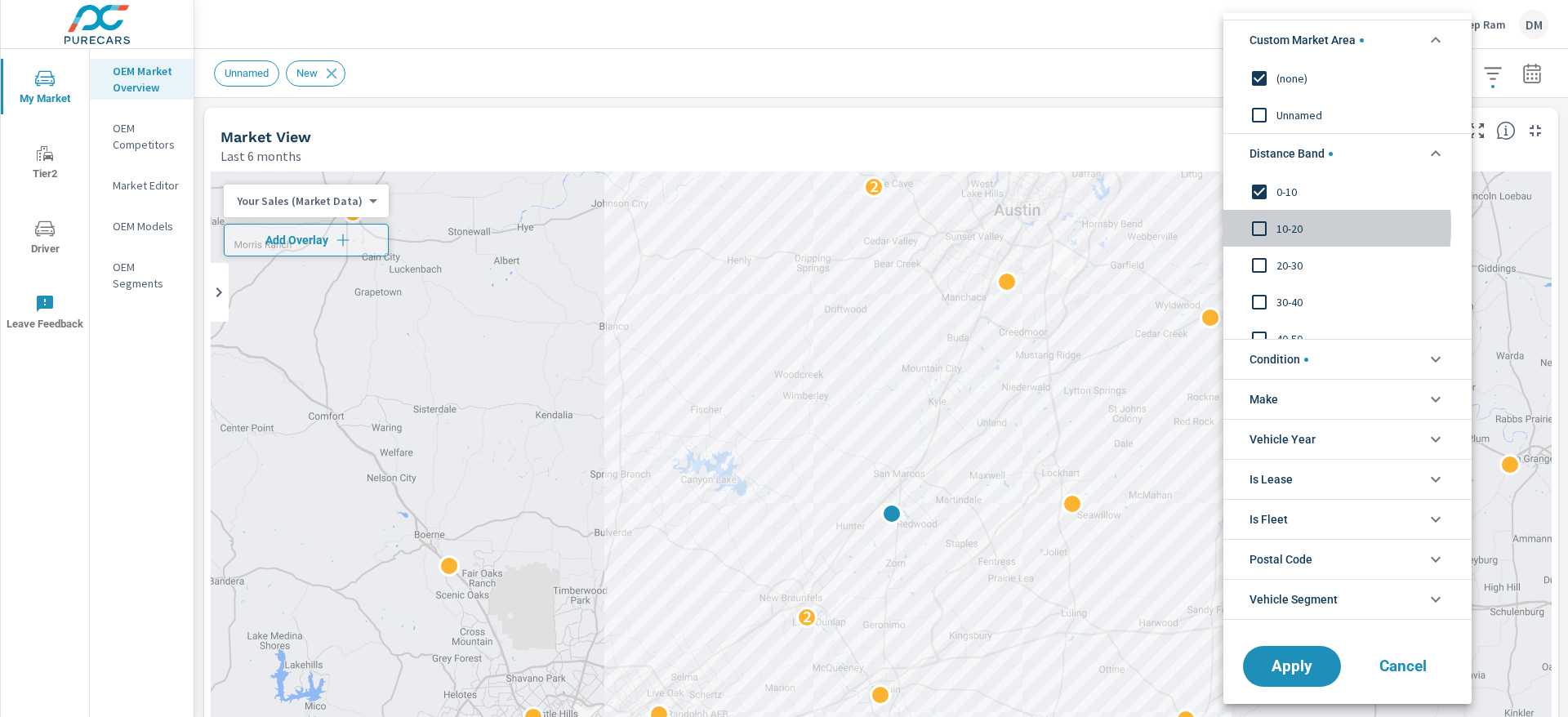
click at [1044, 227] on input "filter options" at bounding box center [1258, 228] width 34 height 34
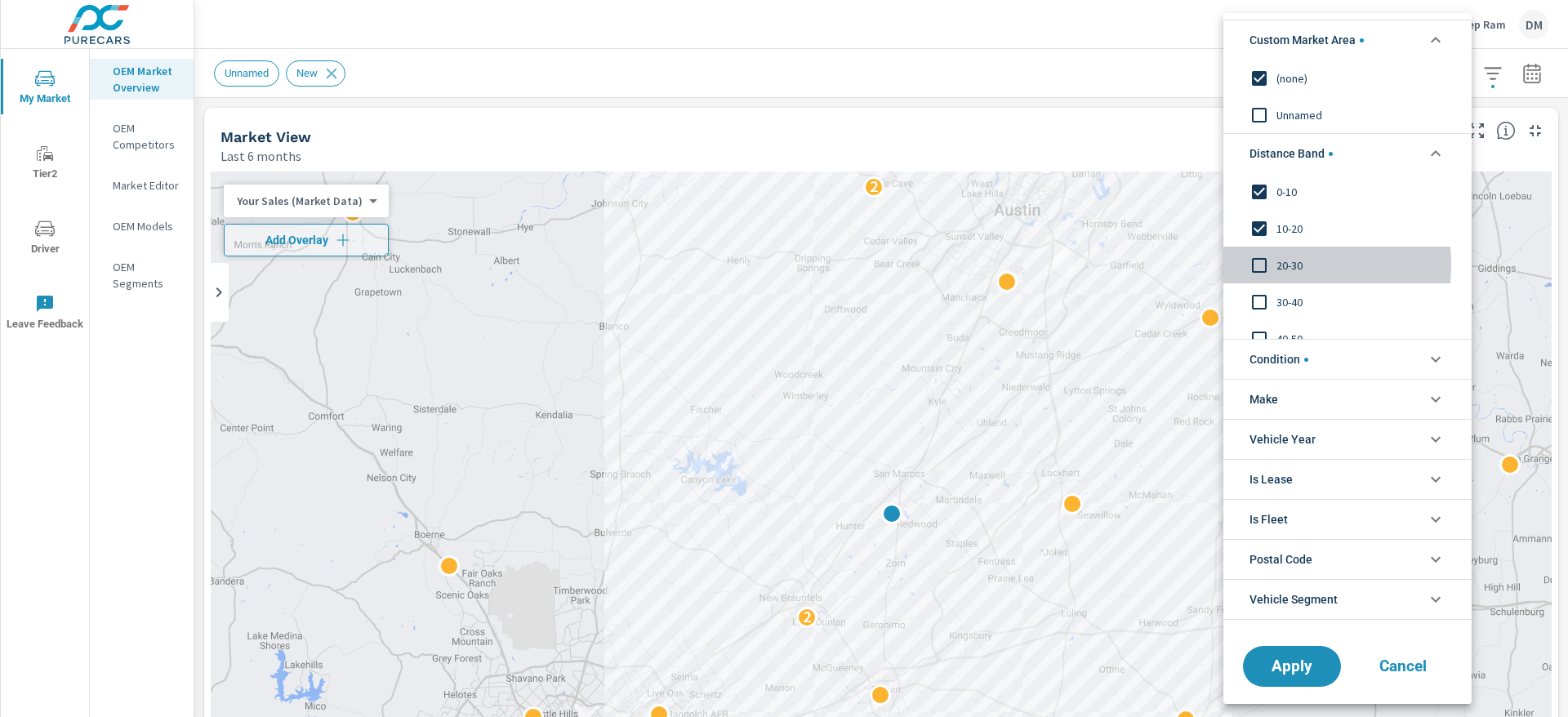
click at [1044, 265] on input "filter options" at bounding box center [1258, 265] width 34 height 34
click at [1044, 301] on input "filter options" at bounding box center [1258, 302] width 34 height 34
click at [1044, 280] on input "filter options" at bounding box center [1258, 283] width 34 height 34
click at [1044, 350] on li "Condition" at bounding box center [1347, 358] width 248 height 40
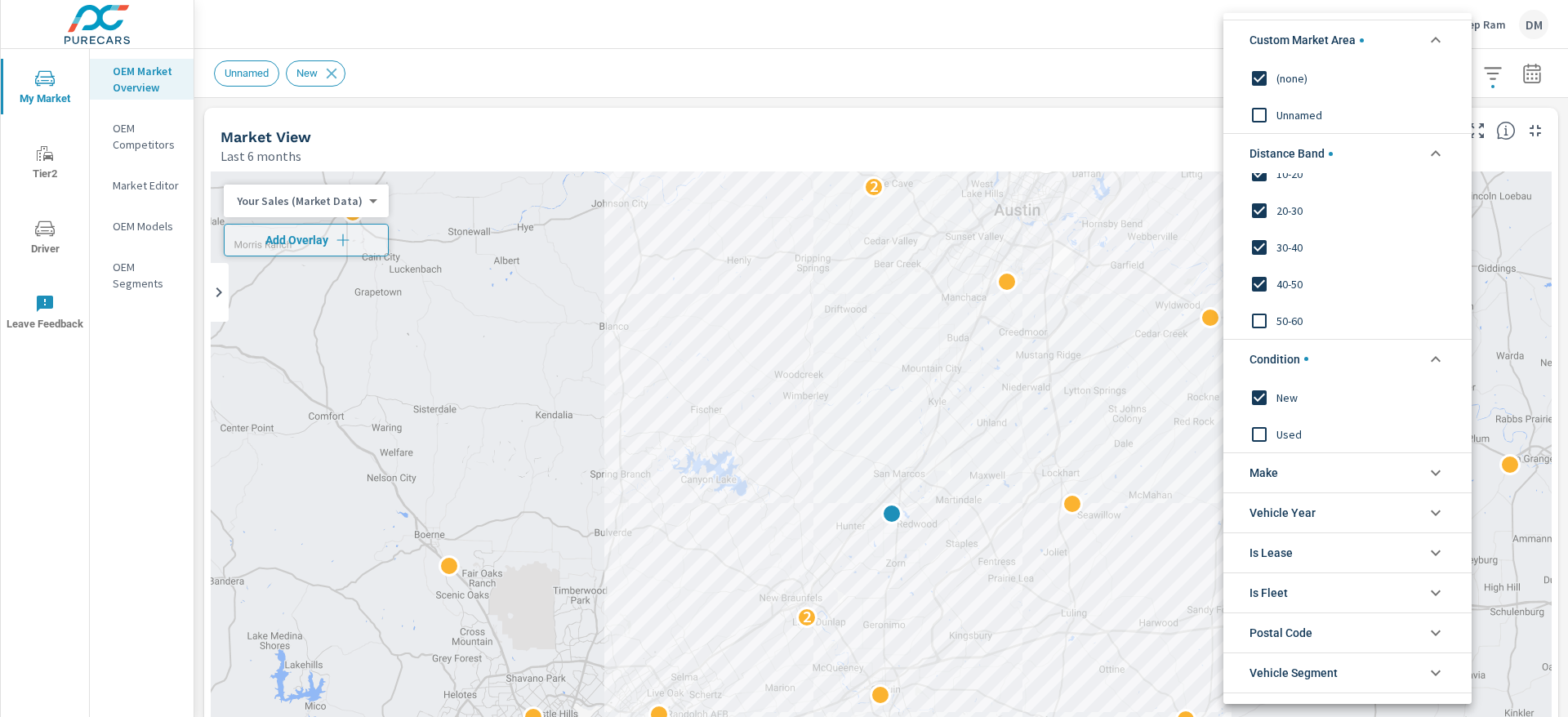
click at [1044, 472] on li "Make" at bounding box center [1347, 472] width 248 height 40
click at [1044, 477] on input "filter options" at bounding box center [1258, 510] width 34 height 34
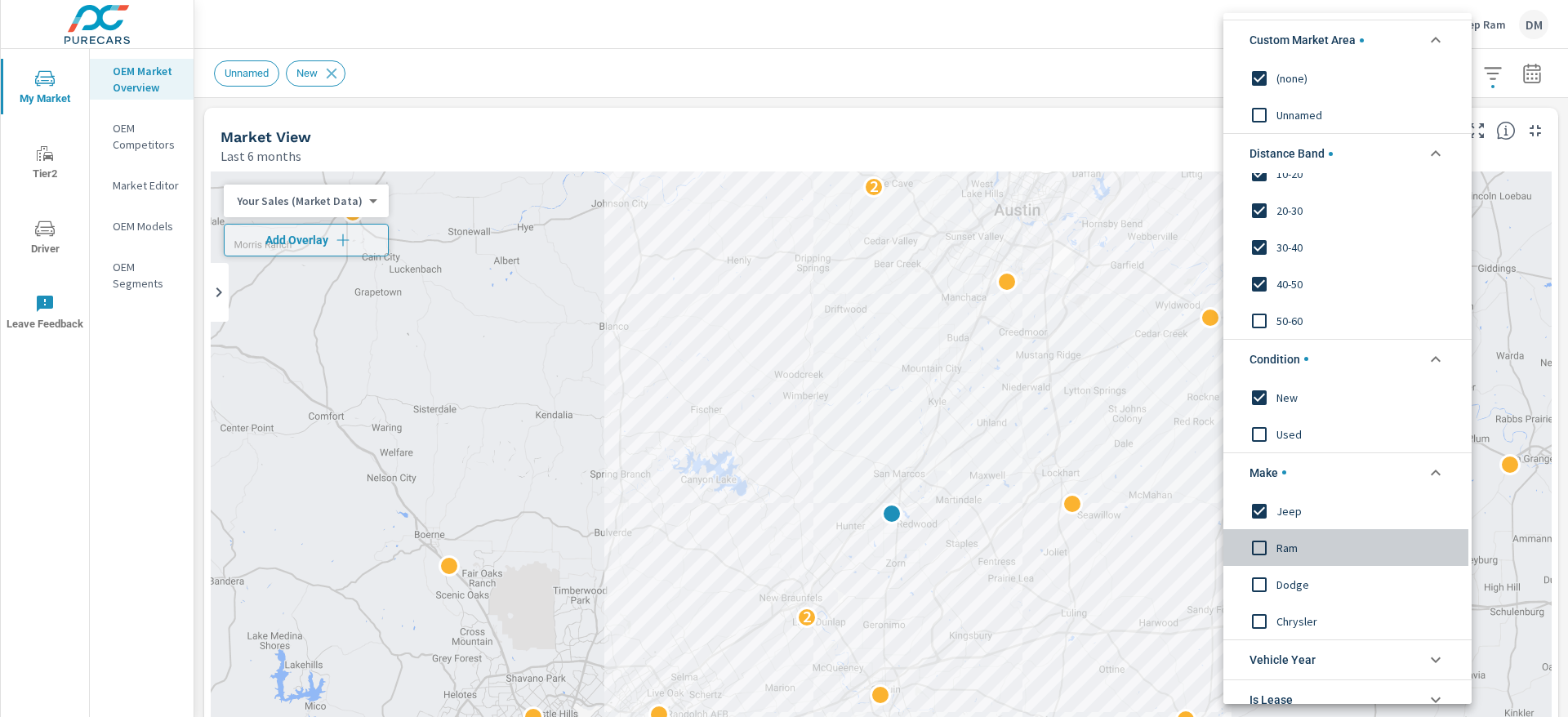
click at [1044, 477] on input "filter options" at bounding box center [1258, 546] width 34 height 34
click at [1044, 477] on input "filter options" at bounding box center [1258, 583] width 34 height 34
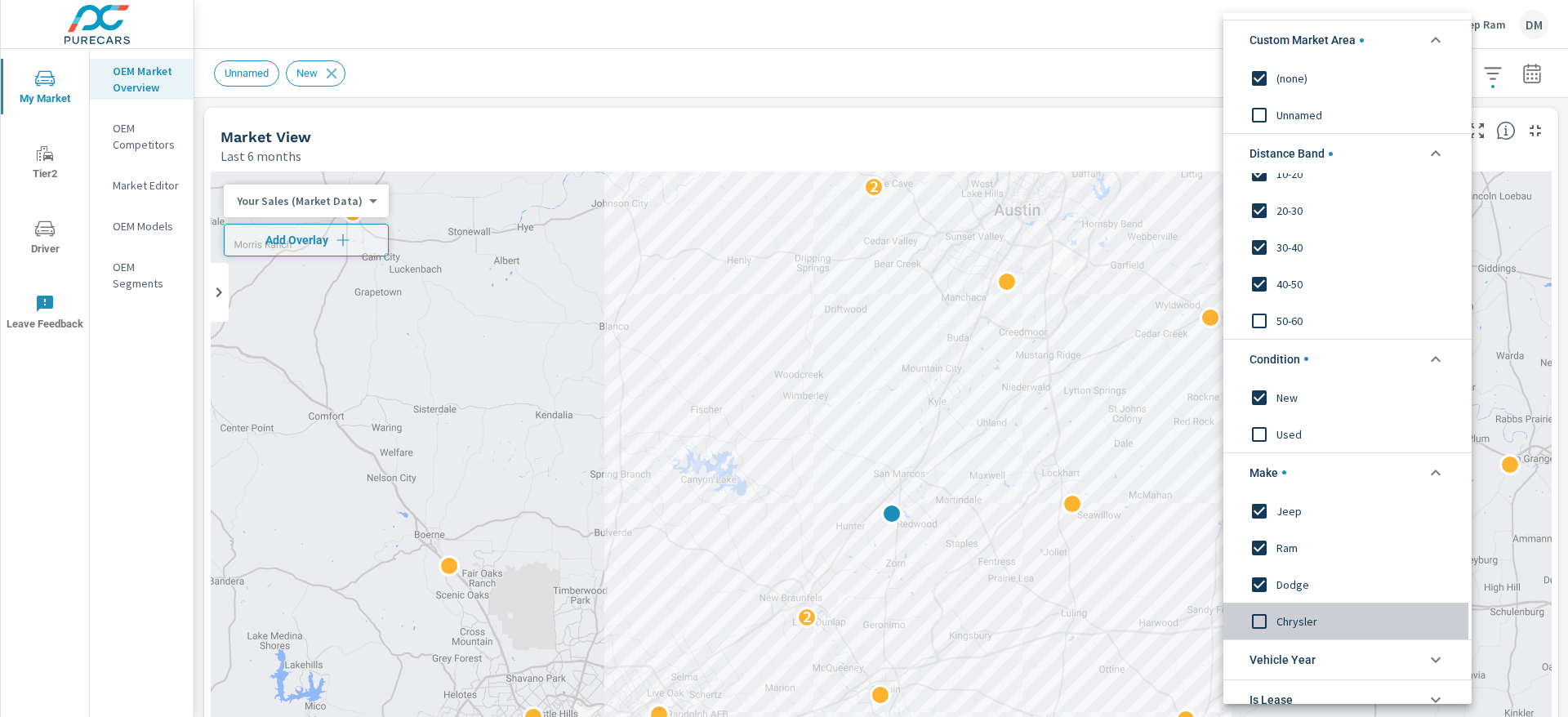
click at [1044, 477] on input "filter options" at bounding box center [1258, 620] width 34 height 34
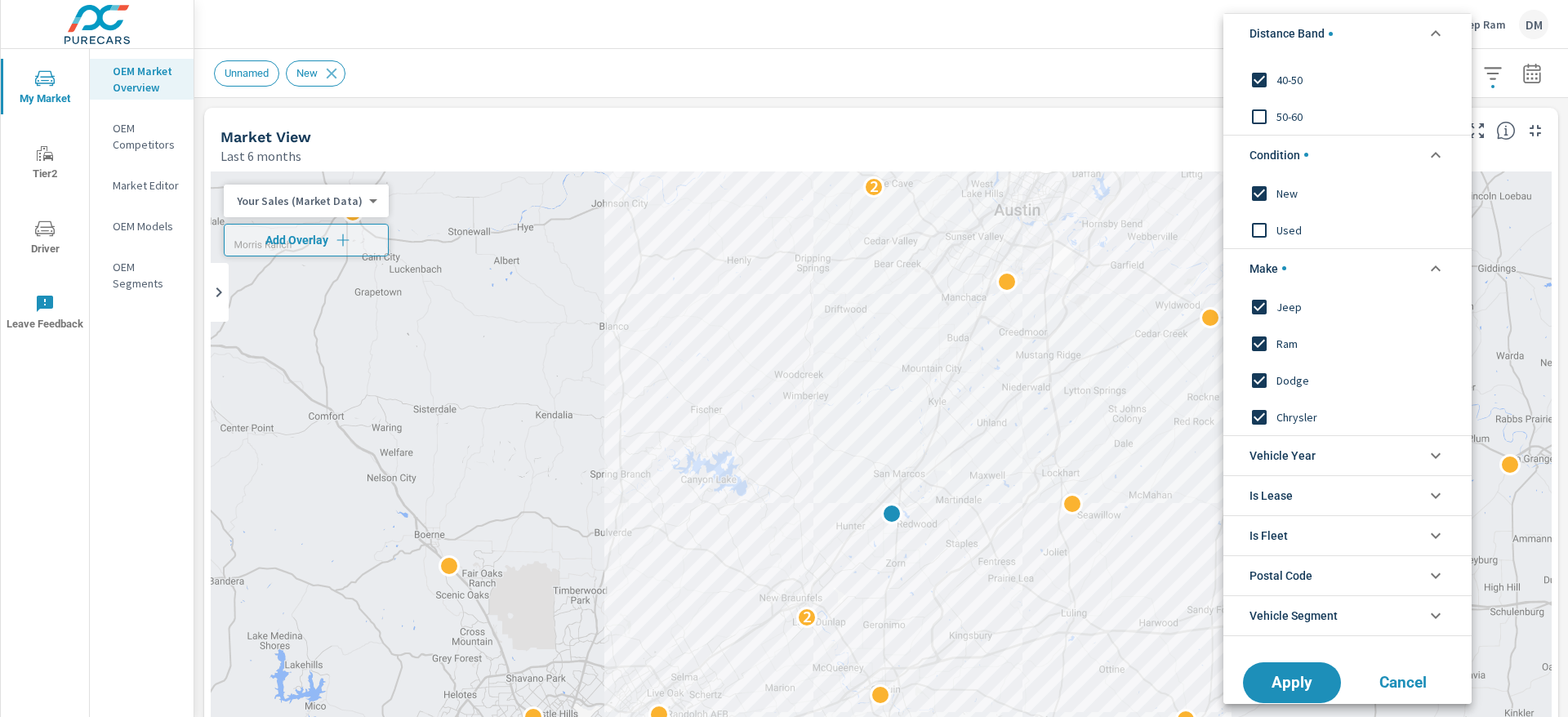
scroll to position [230, 0]
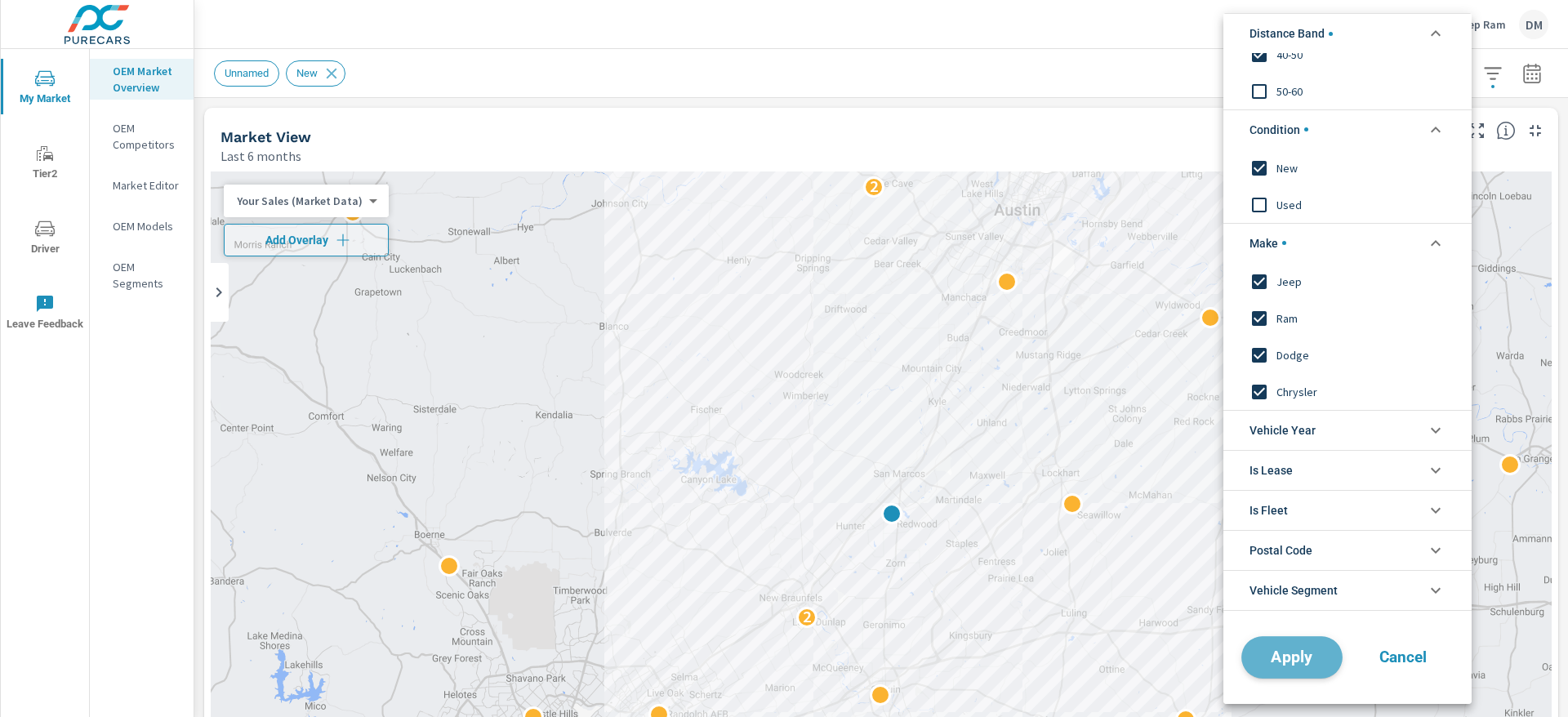
click at [1044, 477] on button "Apply" at bounding box center [1292, 656] width 102 height 42
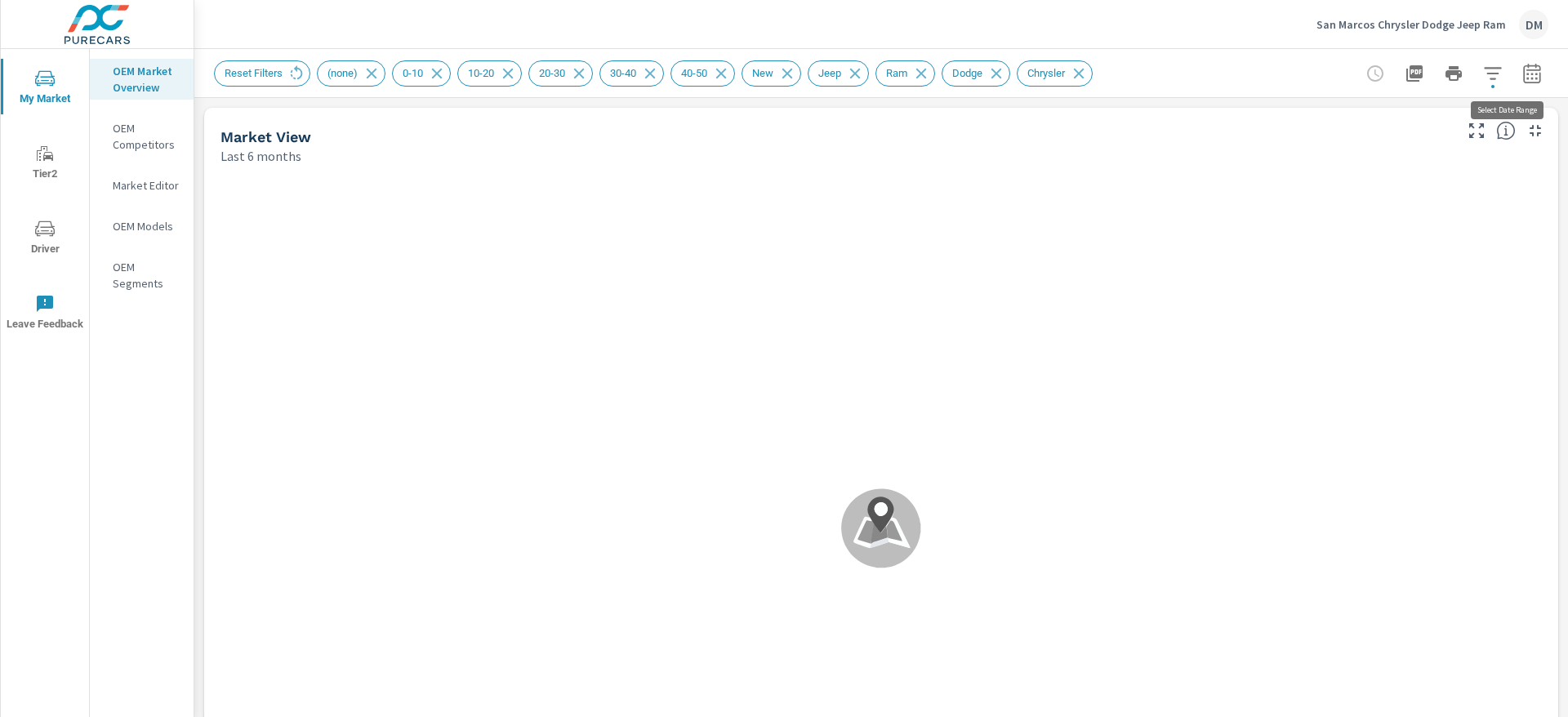
click at [1044, 72] on icon "button" at bounding box center [1531, 75] width 11 height 7
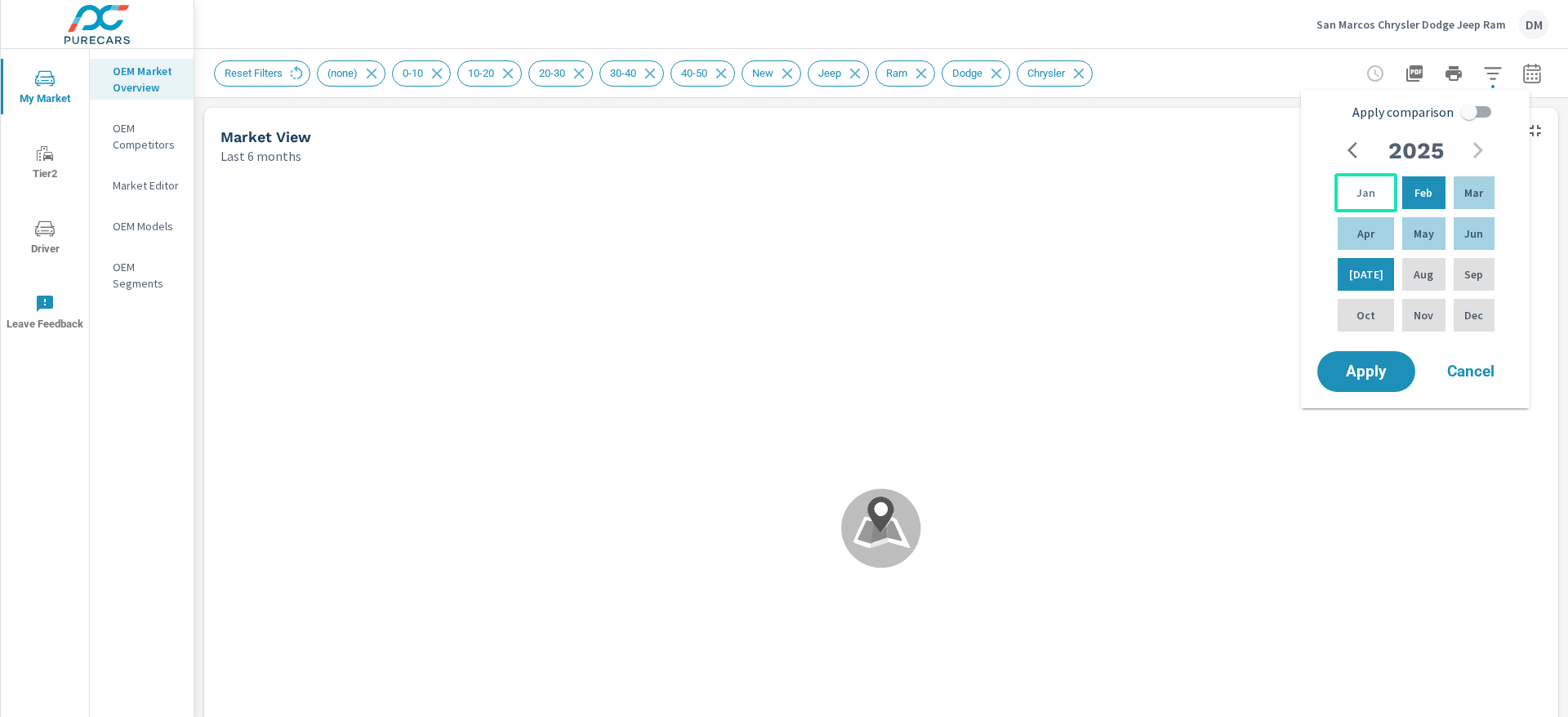
scroll to position [1, 0]
click at [1044, 183] on div "Jan" at bounding box center [1366, 192] width 63 height 39
click at [1044, 226] on p "Jun" at bounding box center [1472, 233] width 19 height 17
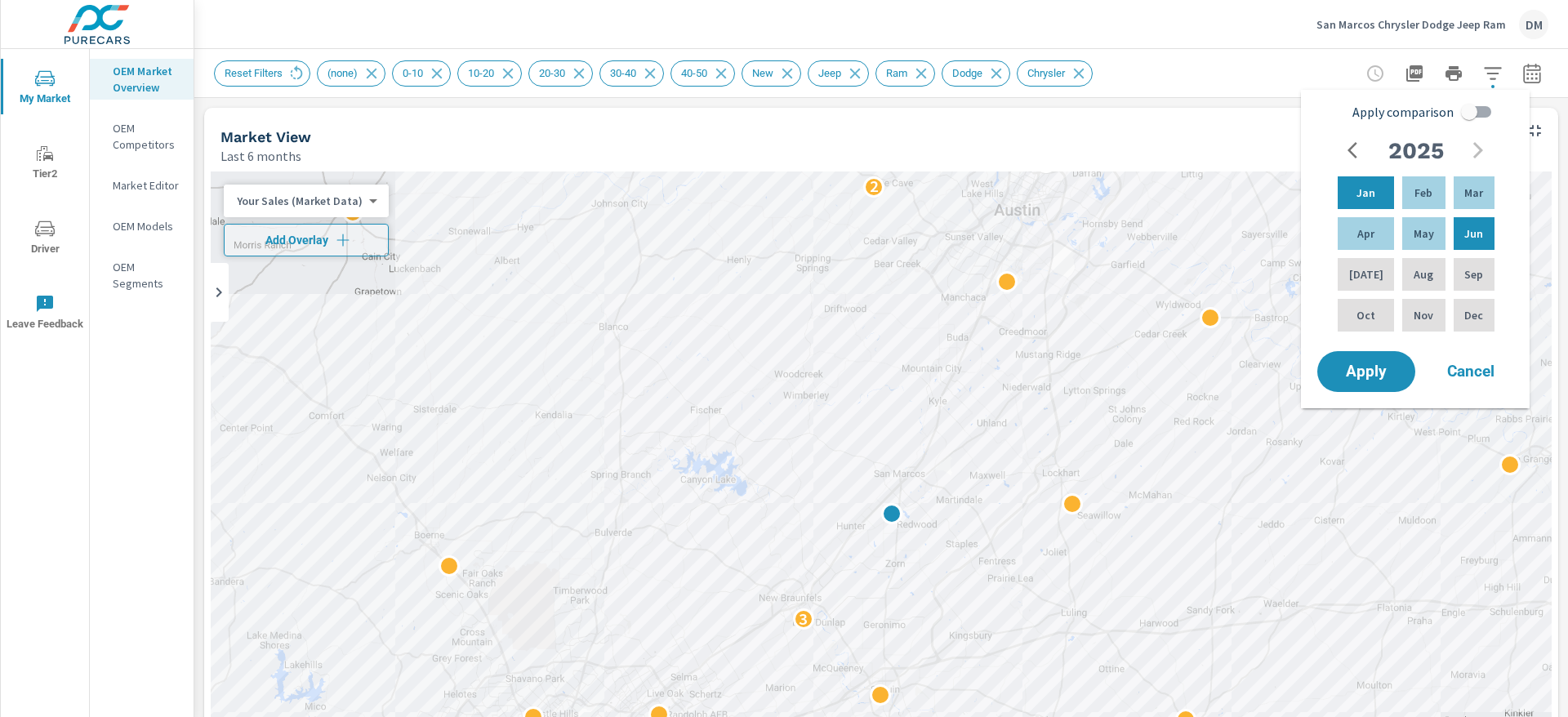
click at [1044, 108] on input "Apply comparison" at bounding box center [1468, 112] width 93 height 31
checkbox input "true"
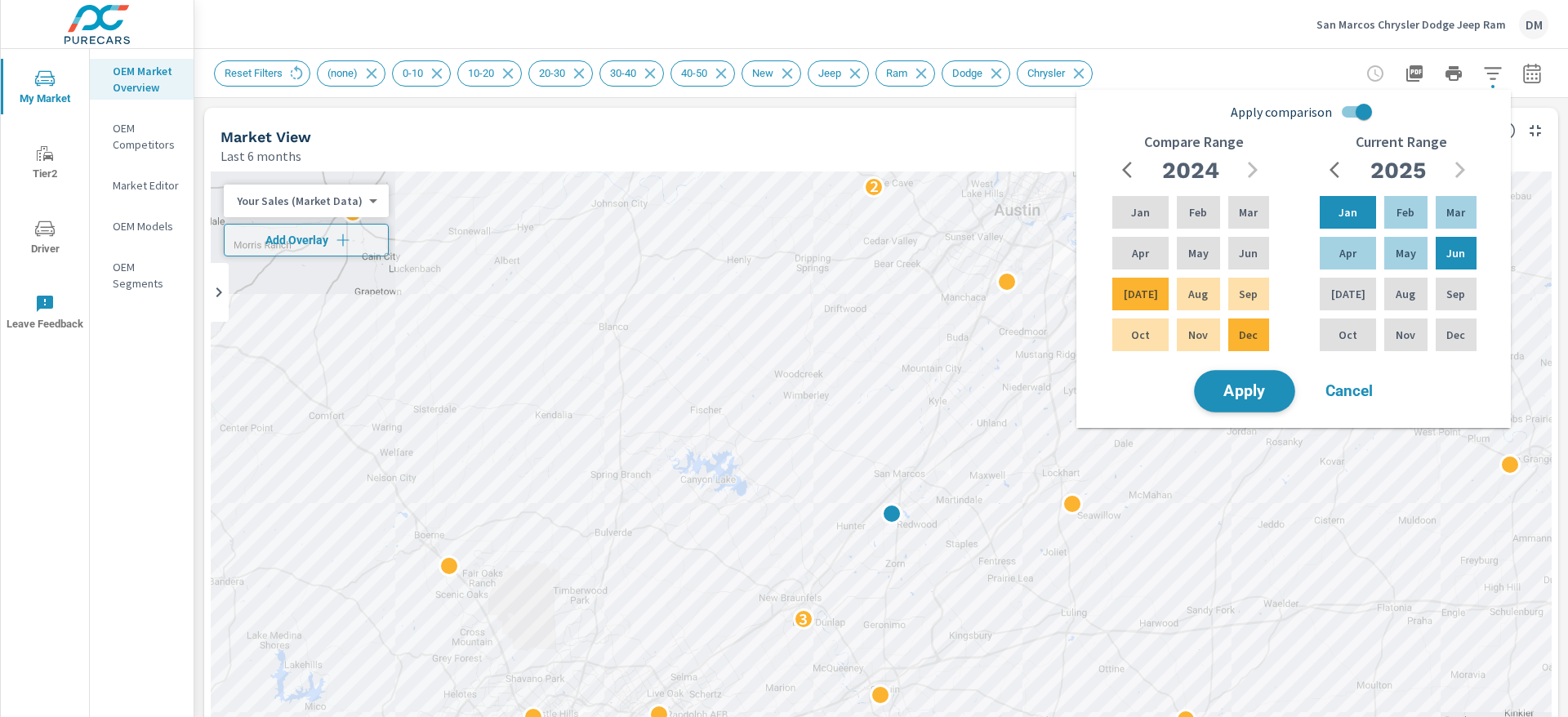
click at [1044, 399] on span "Apply" at bounding box center [1244, 392] width 67 height 16
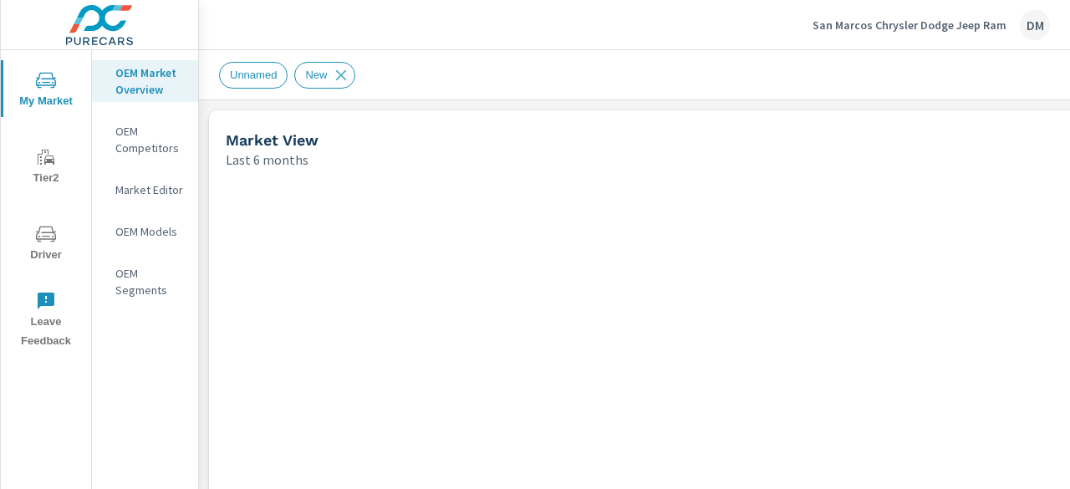
click at [944, 24] on p "San Marcos Chrysler Dodge Jeep Ram" at bounding box center [909, 25] width 194 height 15
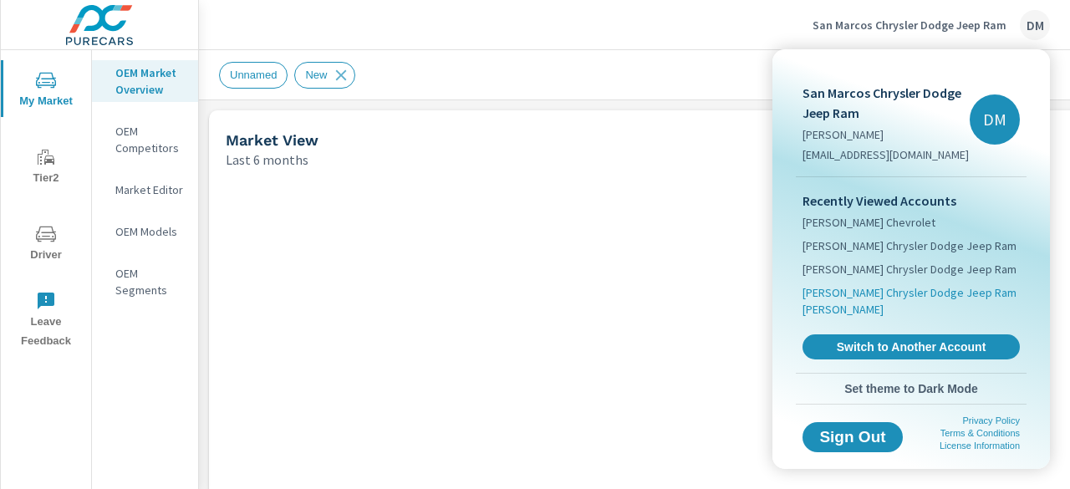
scroll to position [1, 0]
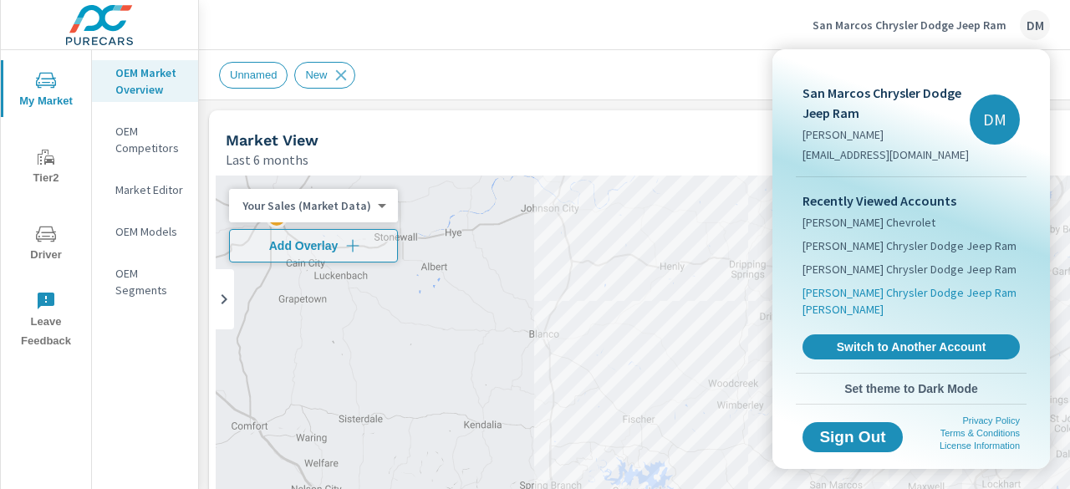
click at [872, 288] on span "McSweeney Chrysler Dodge Jeep Ram Clanton" at bounding box center [910, 300] width 217 height 33
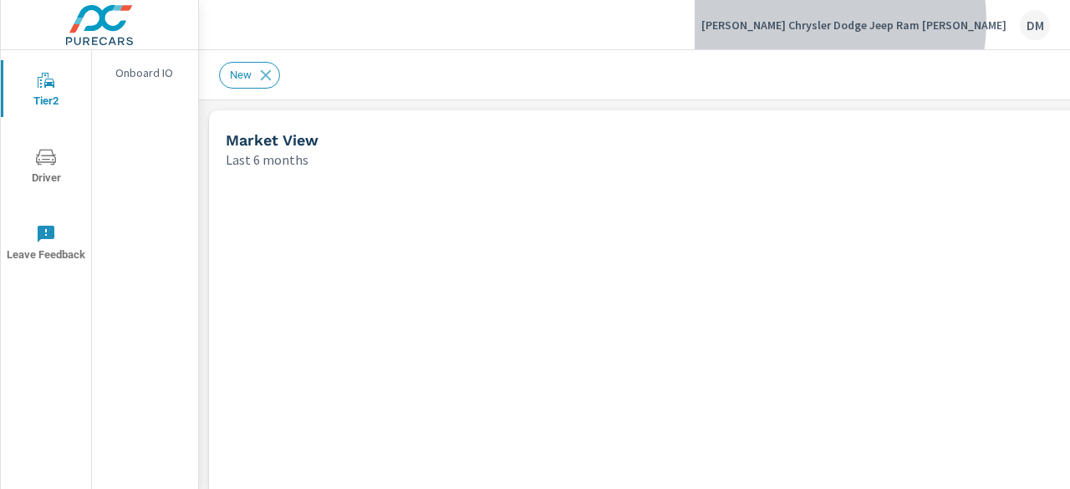
click at [872, 22] on p "McSweeney Chrysler Dodge Jeep Ram Clanton" at bounding box center [853, 25] width 305 height 15
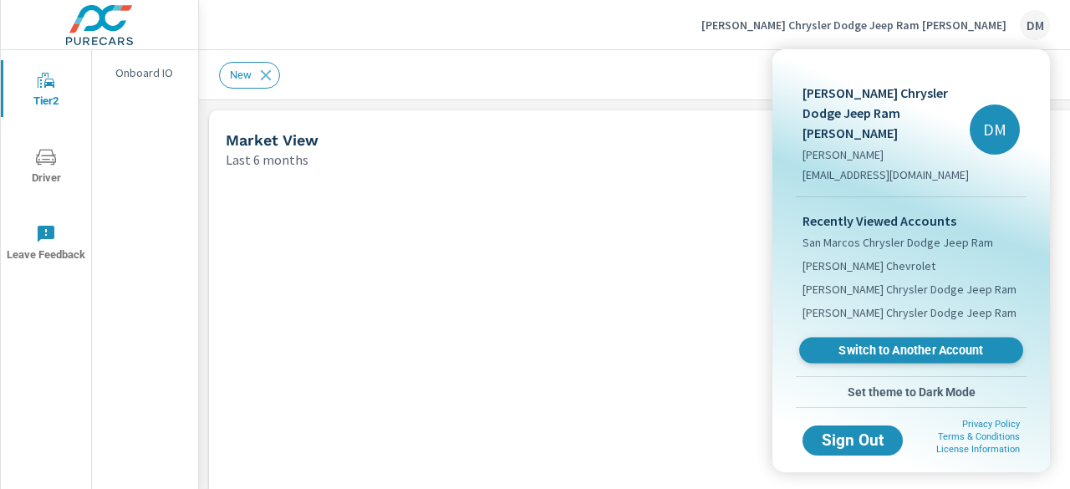
scroll to position [1, 0]
click at [861, 343] on span "Switch to Another Account" at bounding box center [910, 351] width 205 height 16
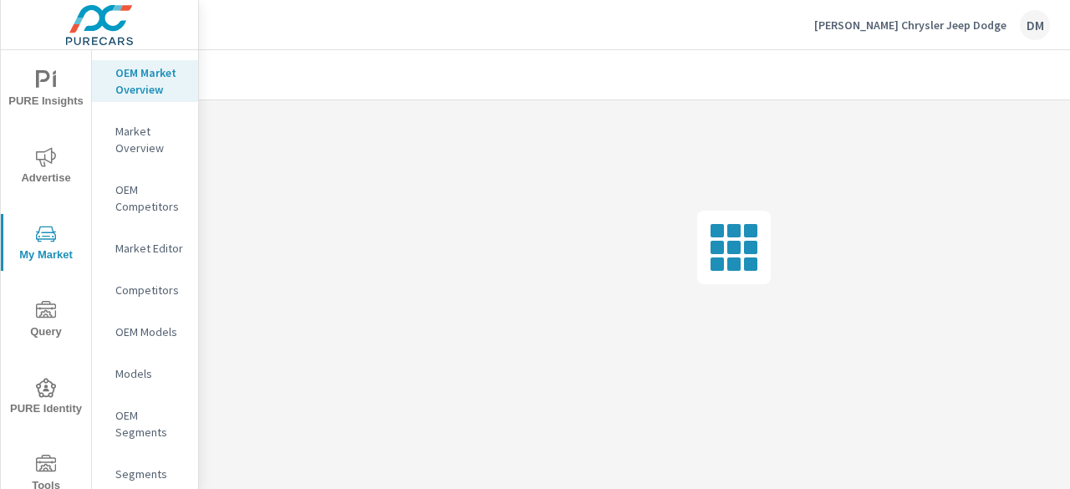
scroll to position [167, 0]
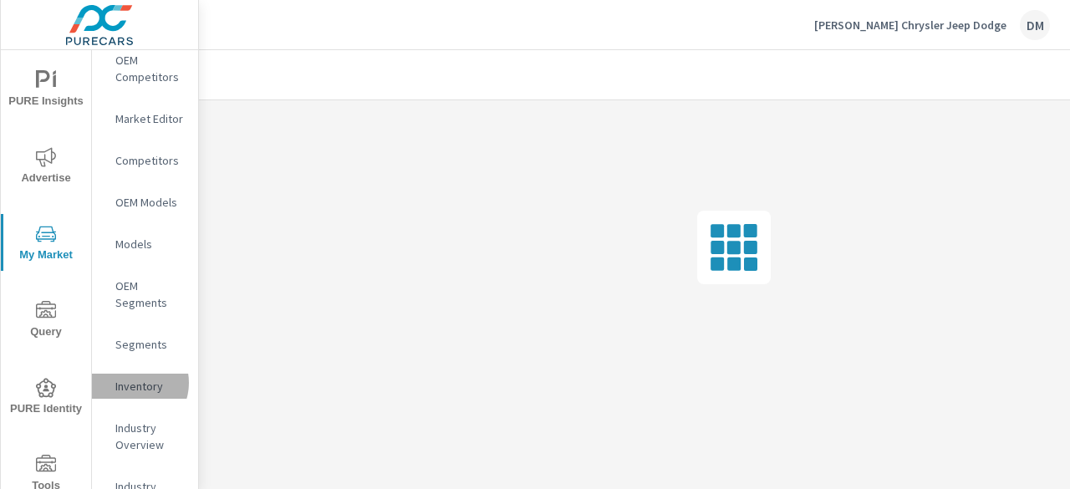
click at [131, 394] on p "Inventory" at bounding box center [149, 386] width 69 height 17
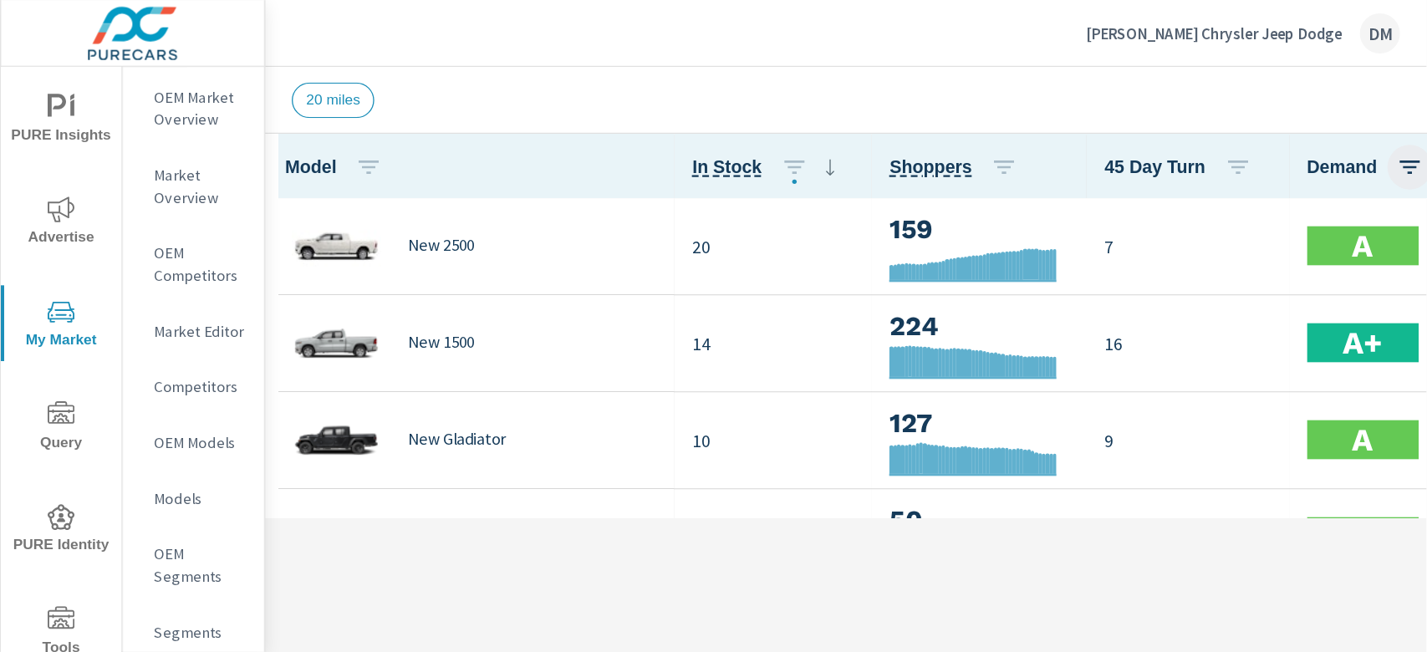
scroll to position [1, 0]
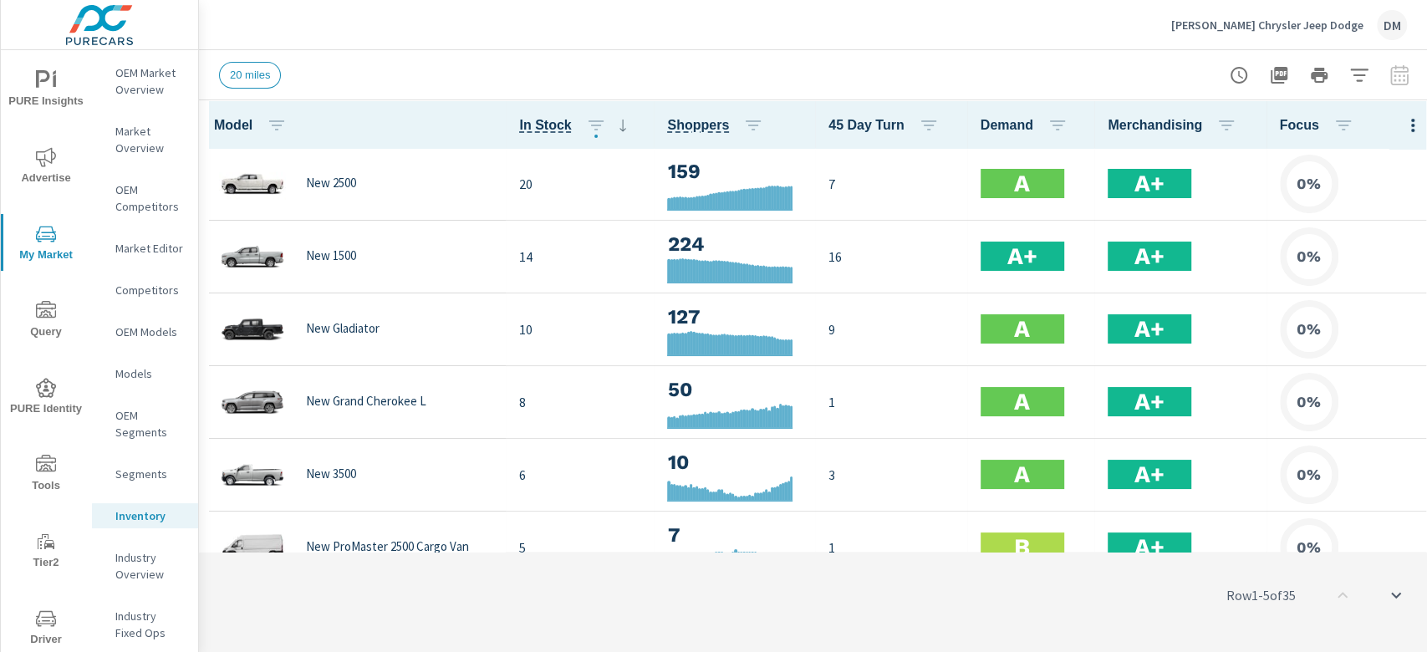
click at [1069, 119] on icon "button" at bounding box center [1412, 125] width 3 height 13
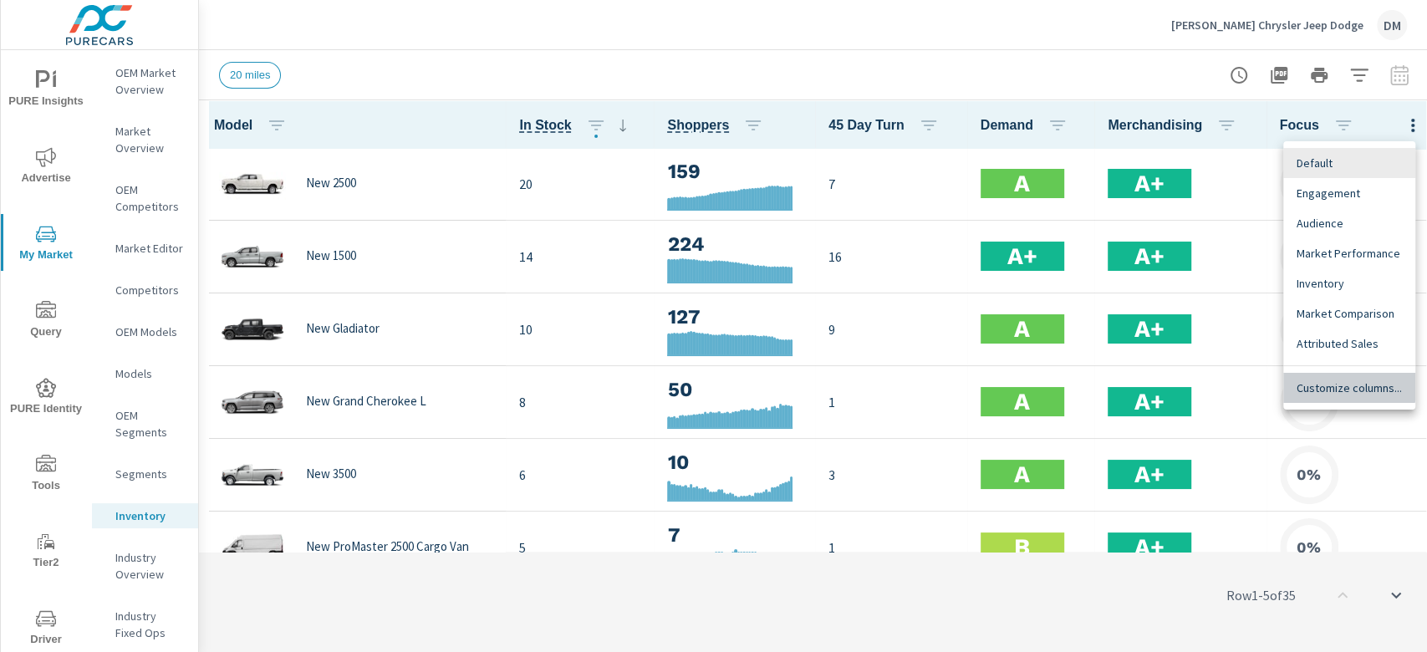
click at [1069, 378] on div "Customize columns..." at bounding box center [1349, 388] width 132 height 30
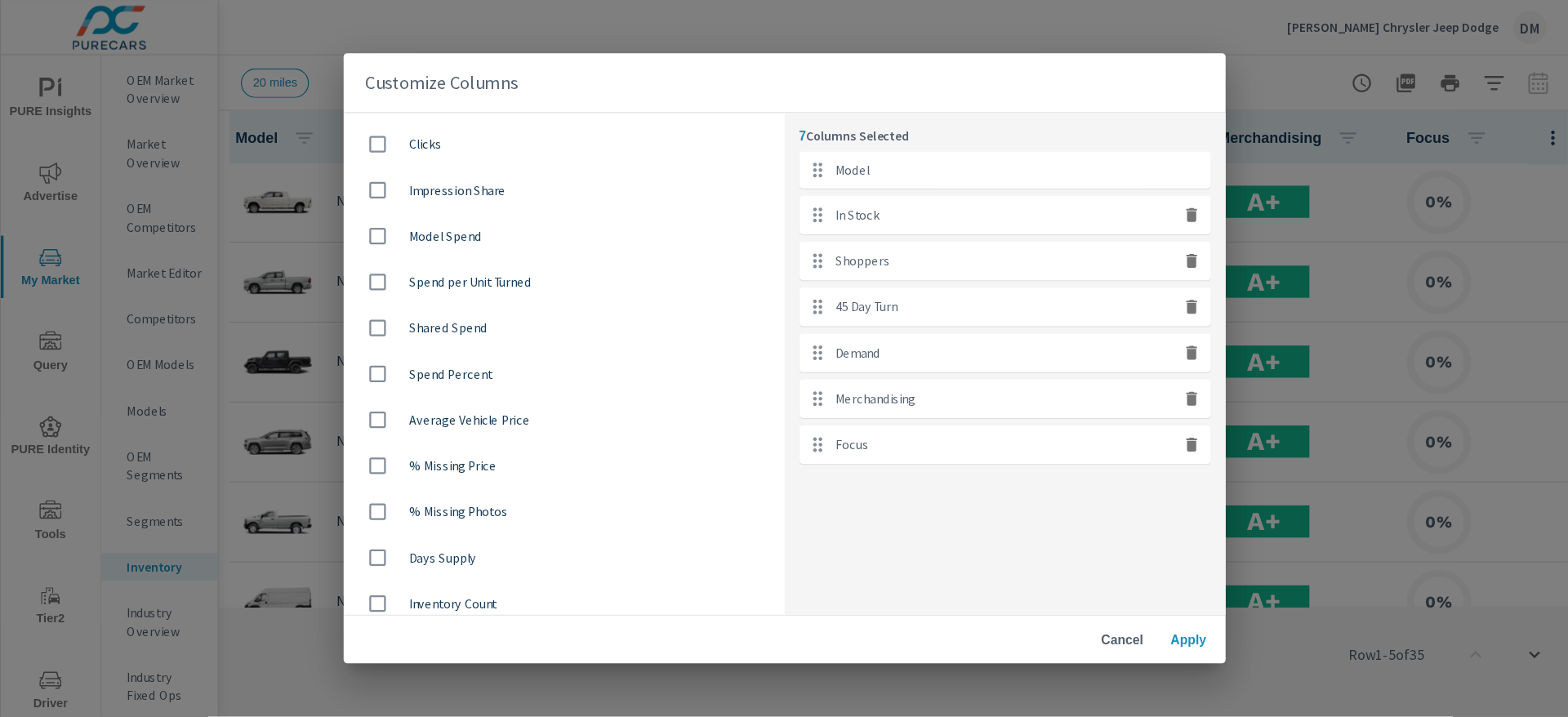
scroll to position [870, 0]
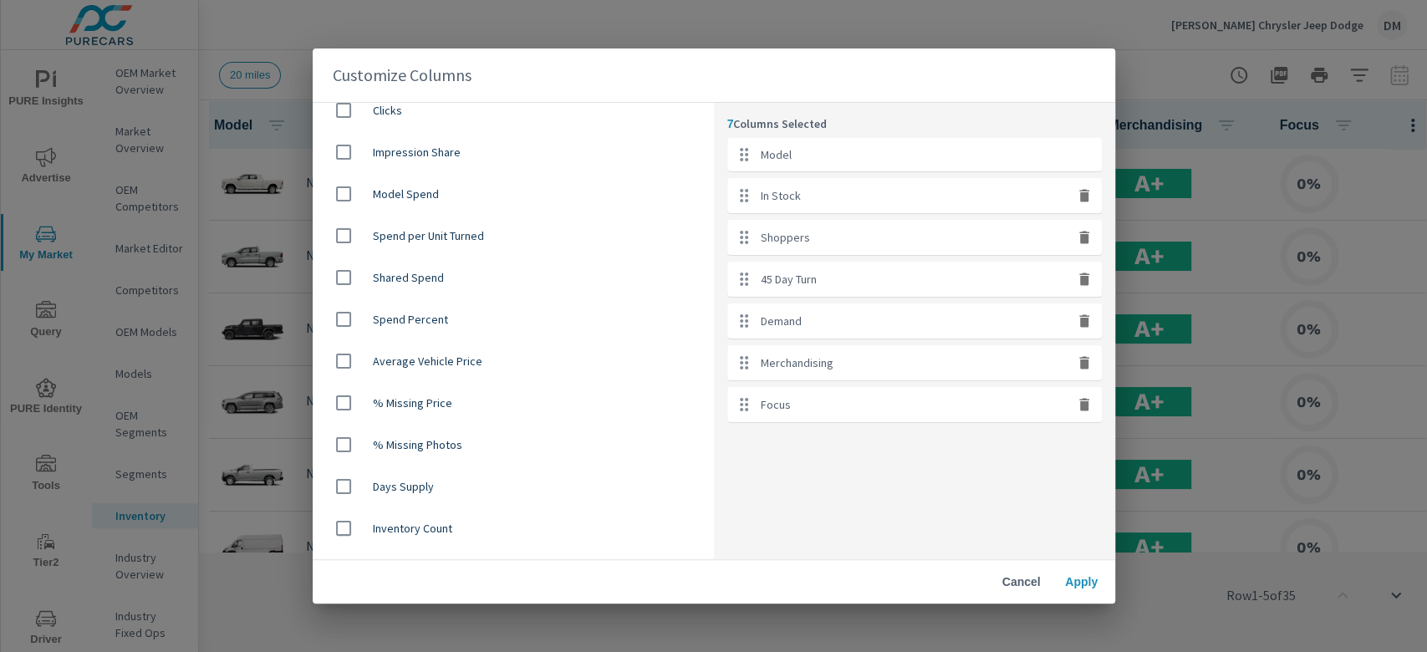
click at [473, 353] on span "Average Vehicle Price" at bounding box center [537, 361] width 328 height 17
checkbox input "true"
click at [1066, 488] on span "Apply" at bounding box center [1081, 581] width 40 height 15
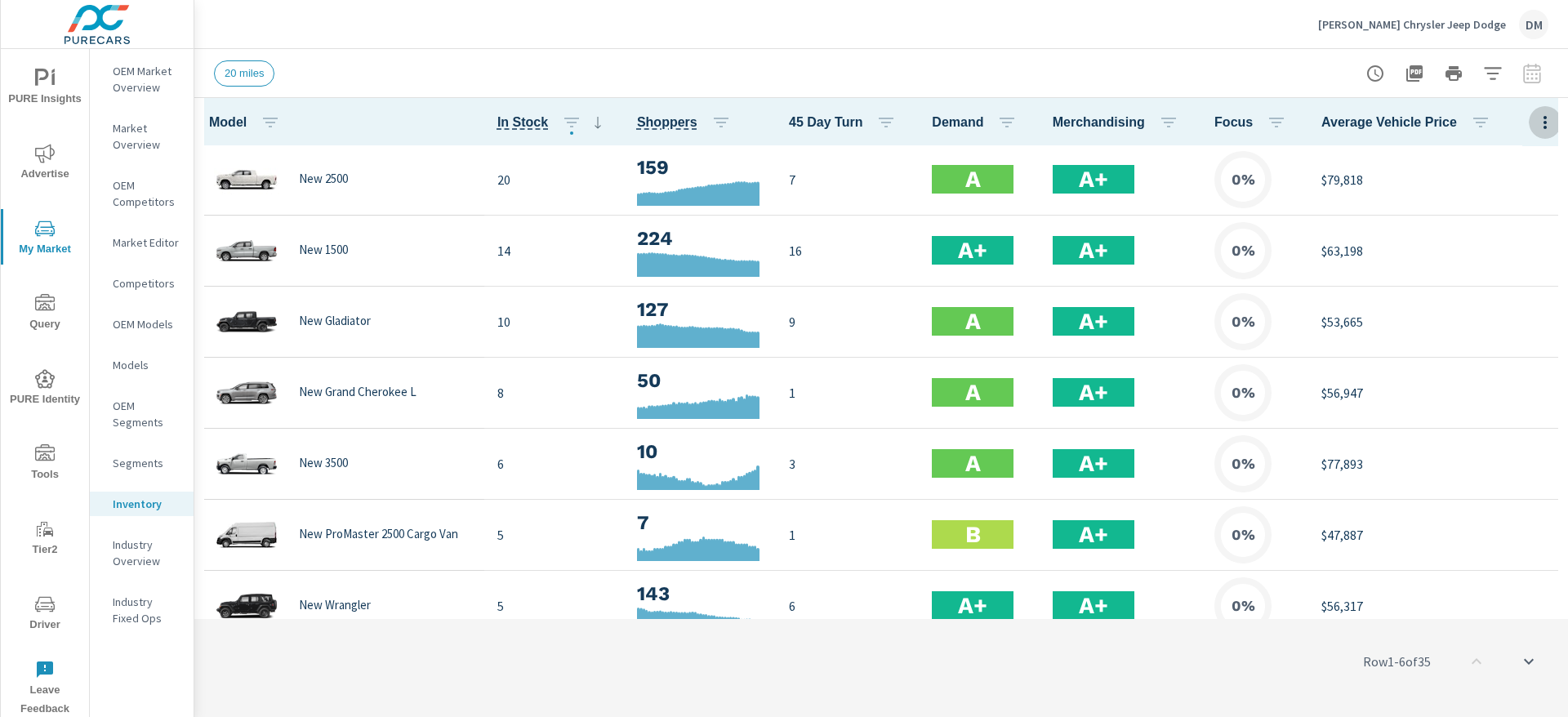
click at [1044, 119] on icon "button" at bounding box center [1545, 122] width 20 height 20
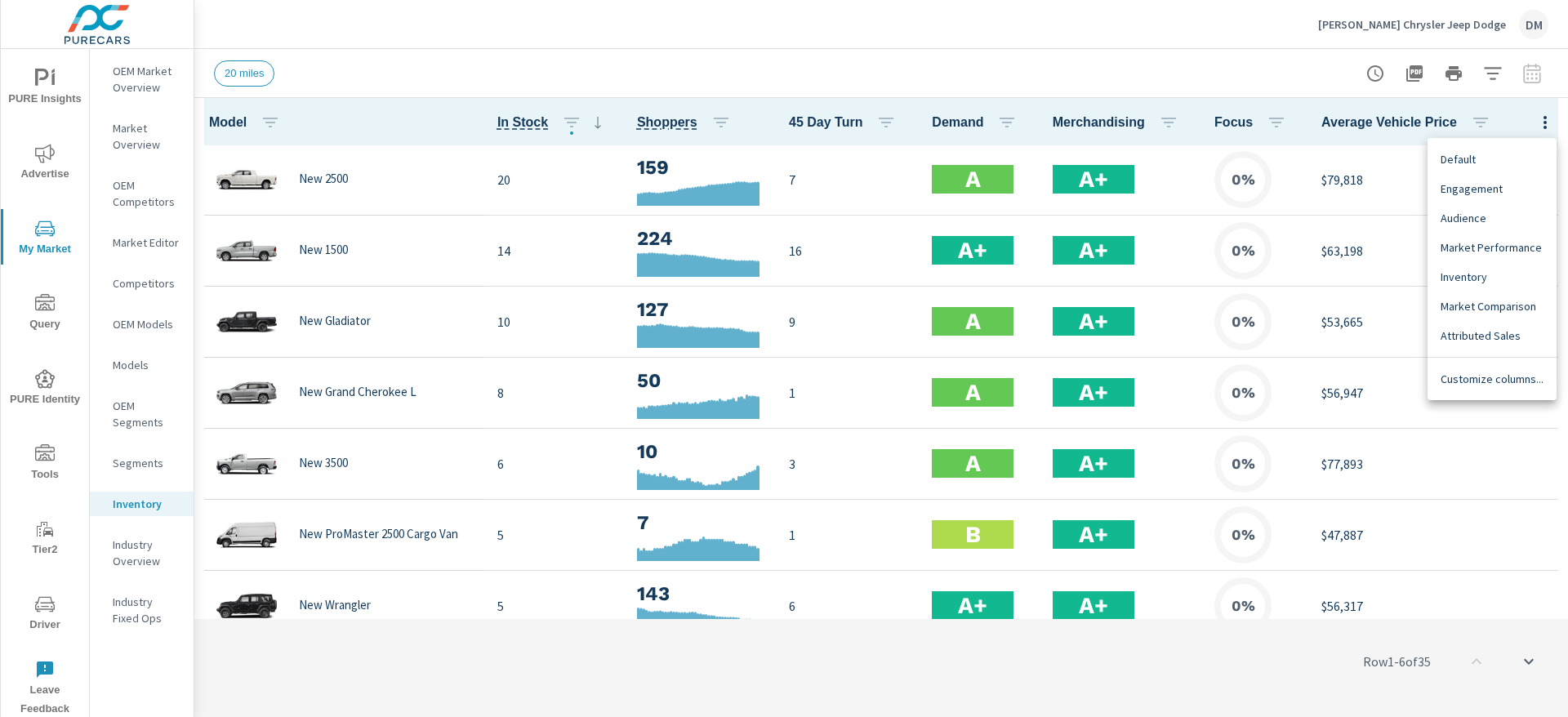
click at [1044, 380] on span "Customize columns..." at bounding box center [1491, 378] width 103 height 17
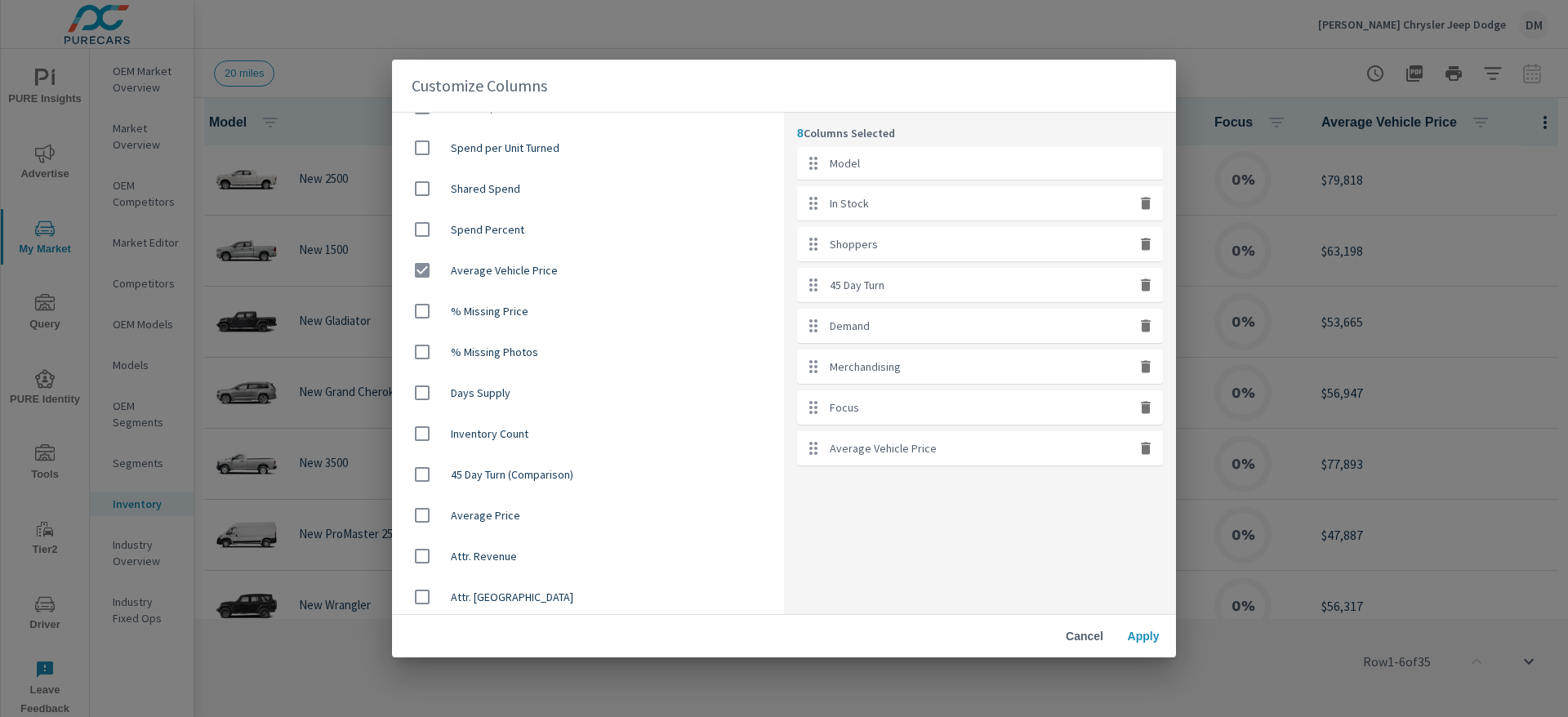
scroll to position [980, 0]
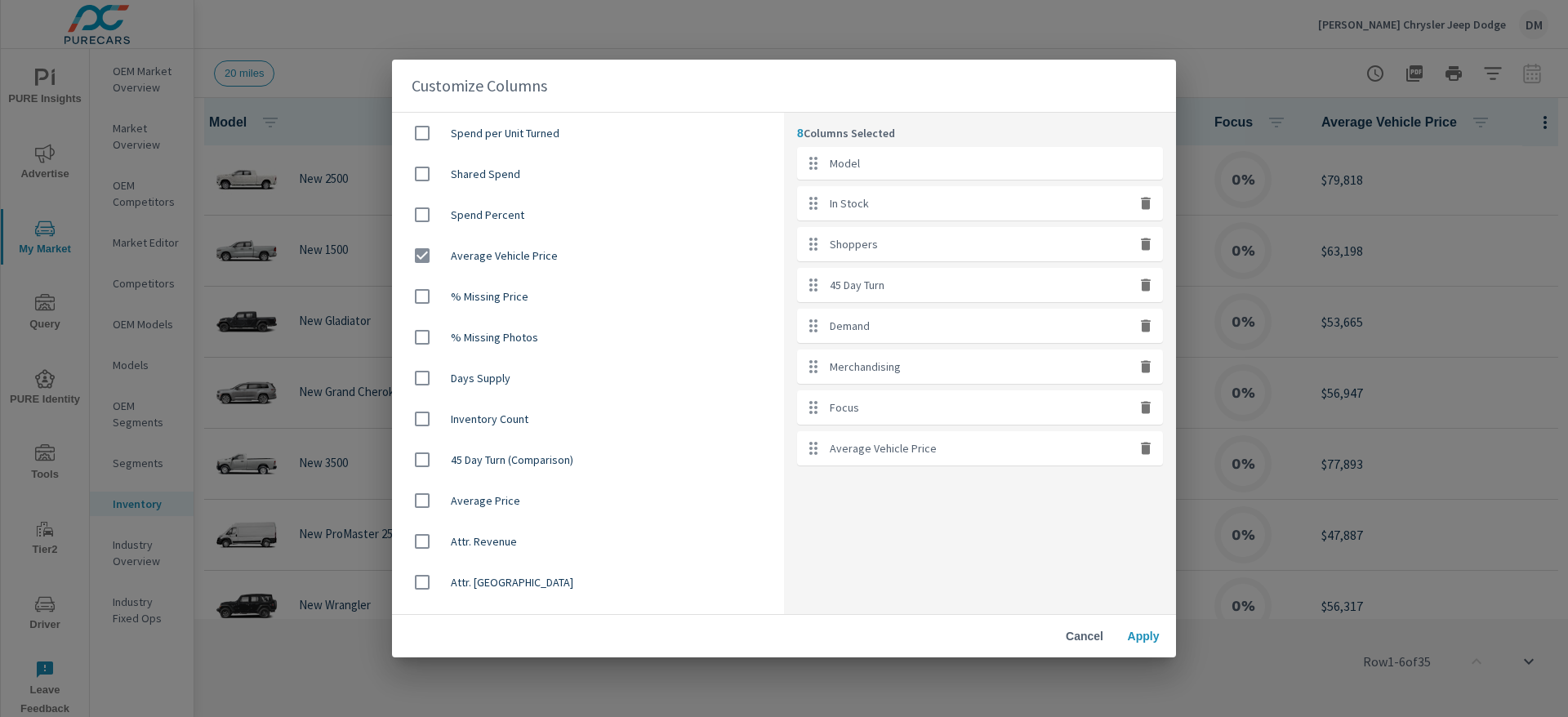
drag, startPoint x: 423, startPoint y: 249, endPoint x: 425, endPoint y: 261, distance: 12.2
click at [425, 248] on input "checkbox" at bounding box center [422, 255] width 34 height 34
checkbox input "false"
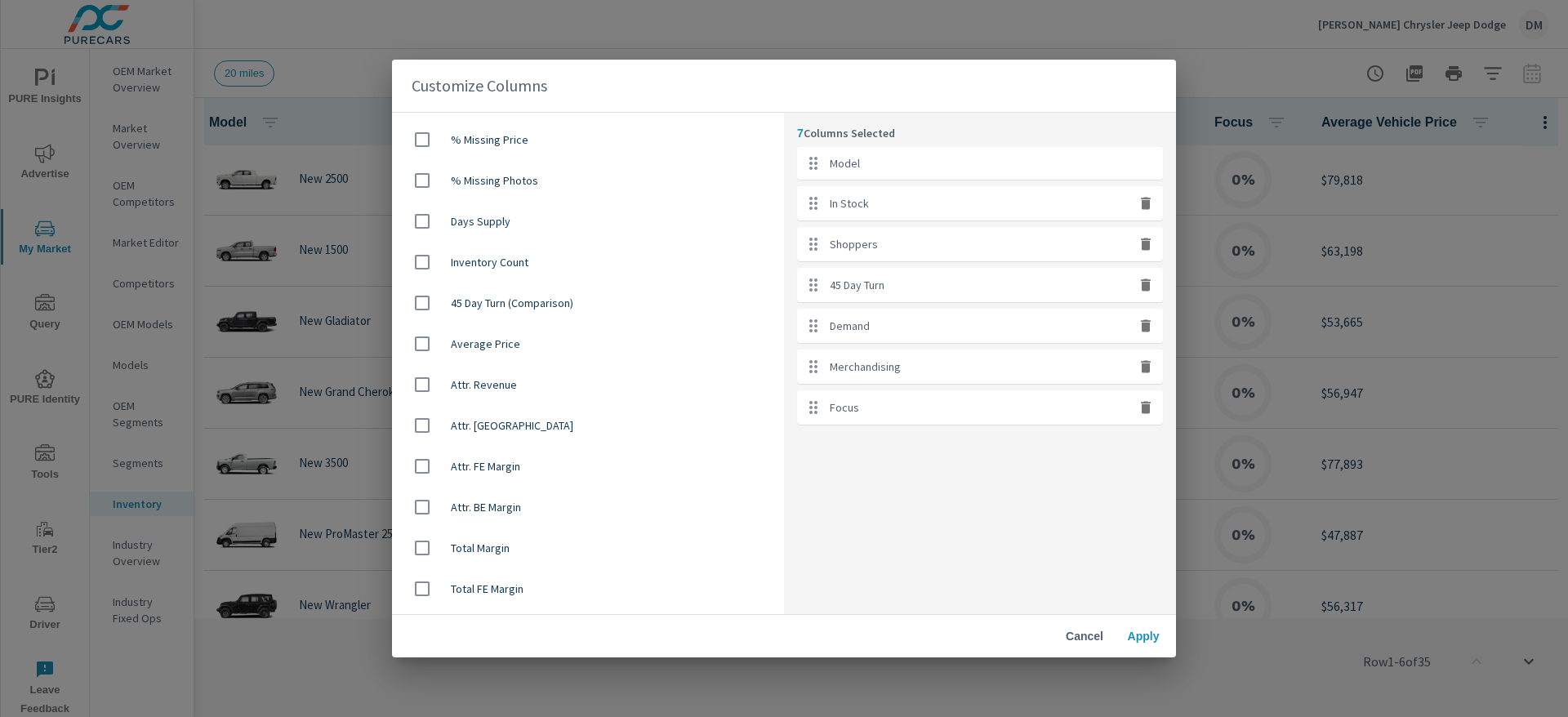
scroll to position [1171, 0]
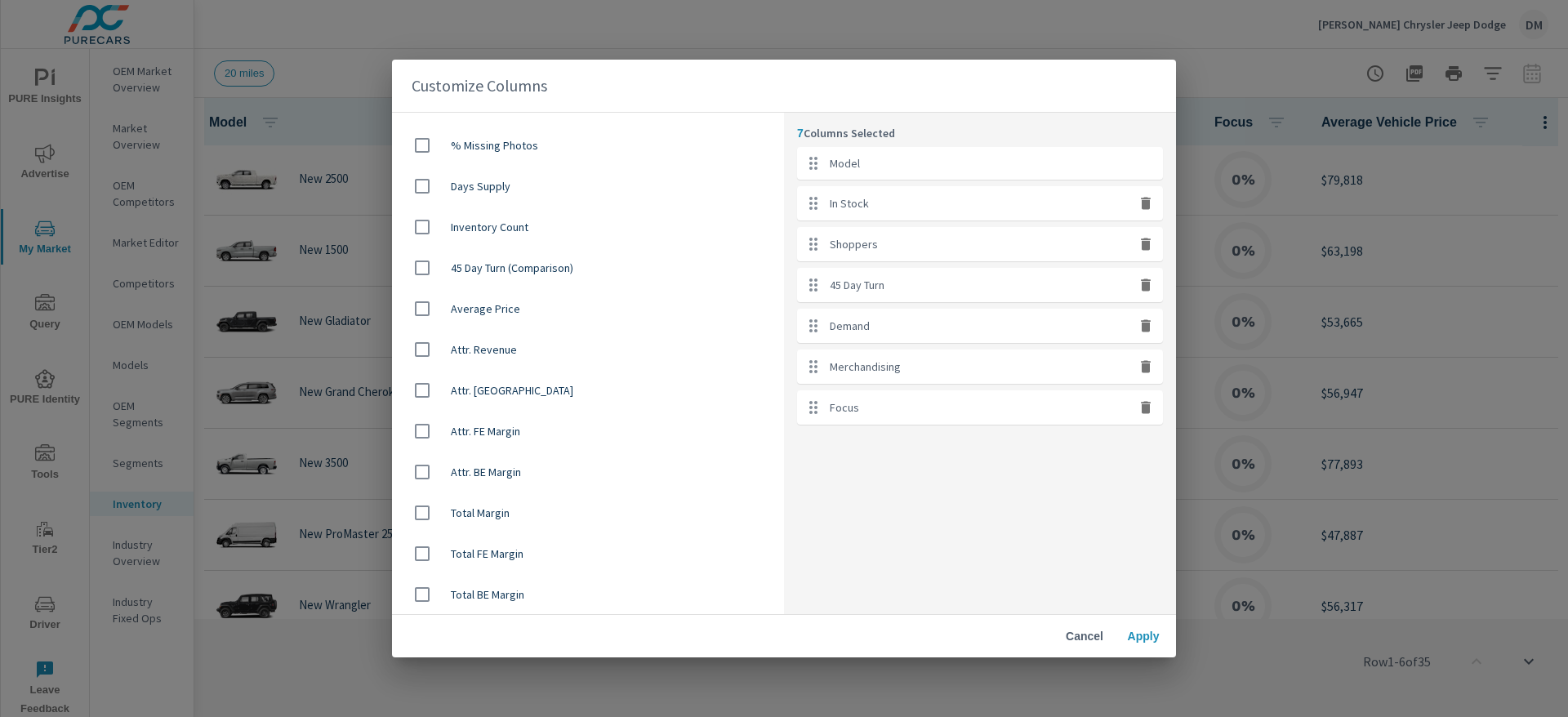
click at [422, 307] on input "checkbox" at bounding box center [422, 308] width 34 height 34
checkbox input "true"
click at [1044, 477] on button "Apply" at bounding box center [1142, 636] width 52 height 29
